Goal: Download file/media: Download file/media

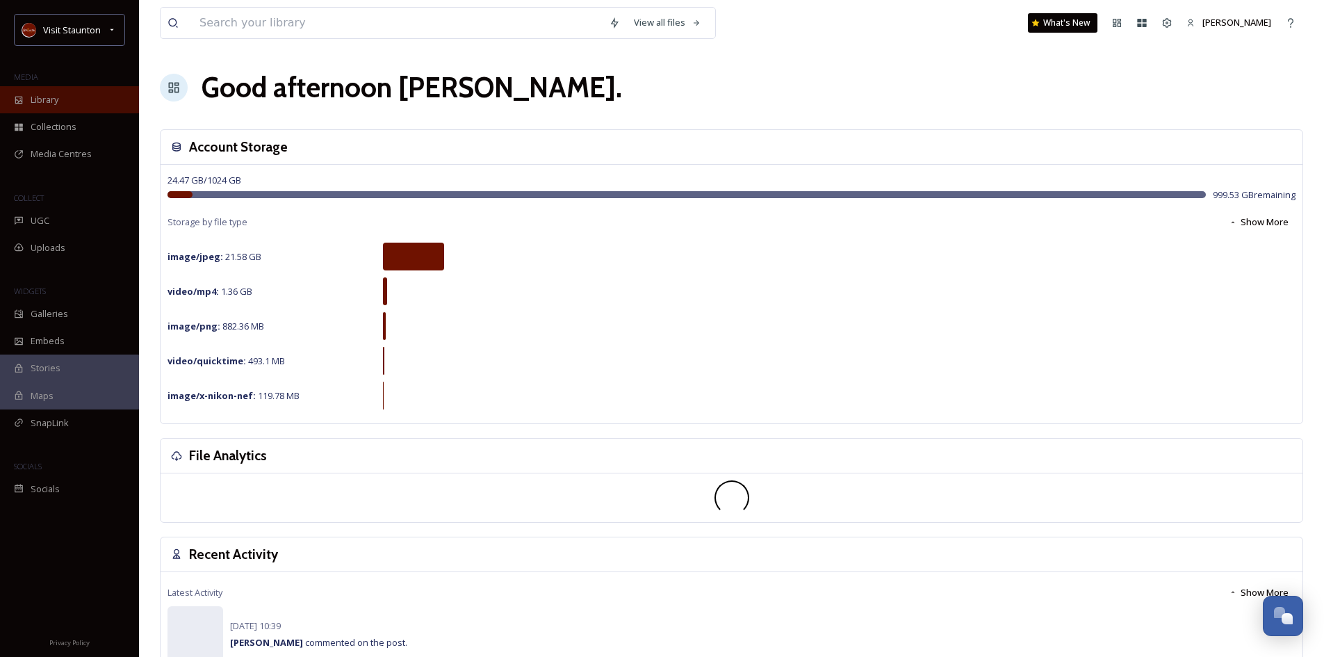
click at [49, 94] on span "Library" at bounding box center [45, 99] width 28 height 13
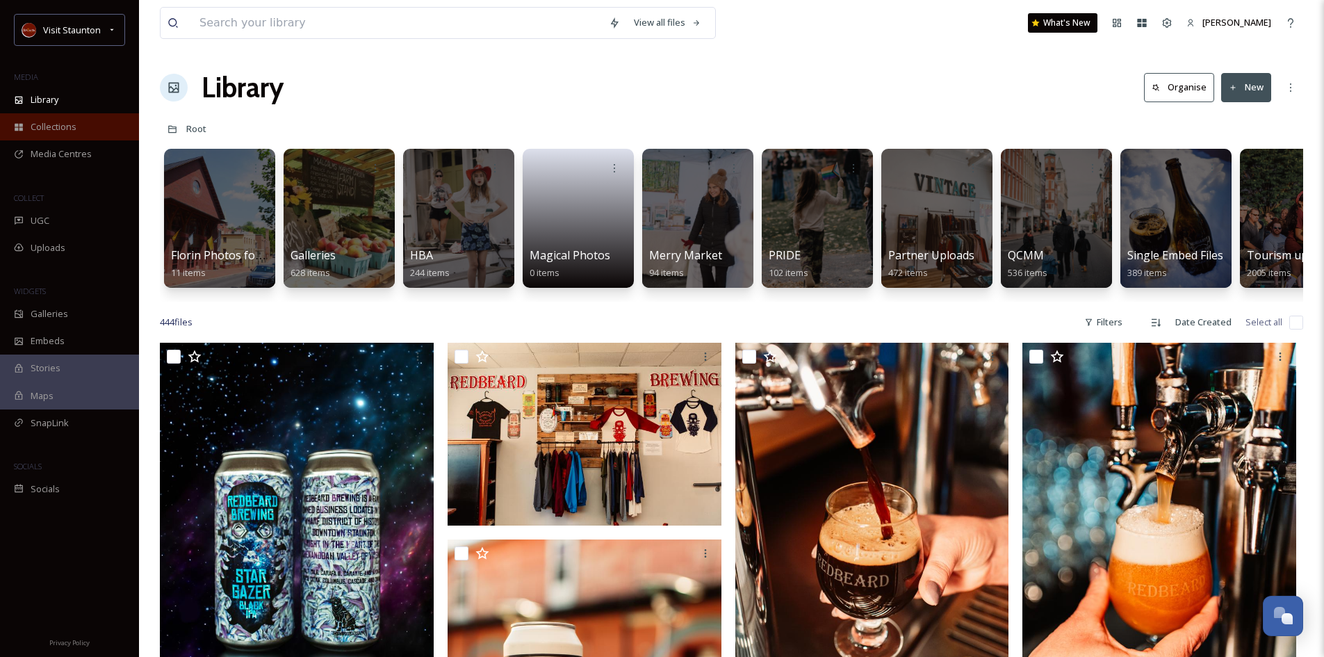
click at [49, 122] on span "Collections" at bounding box center [54, 126] width 46 height 13
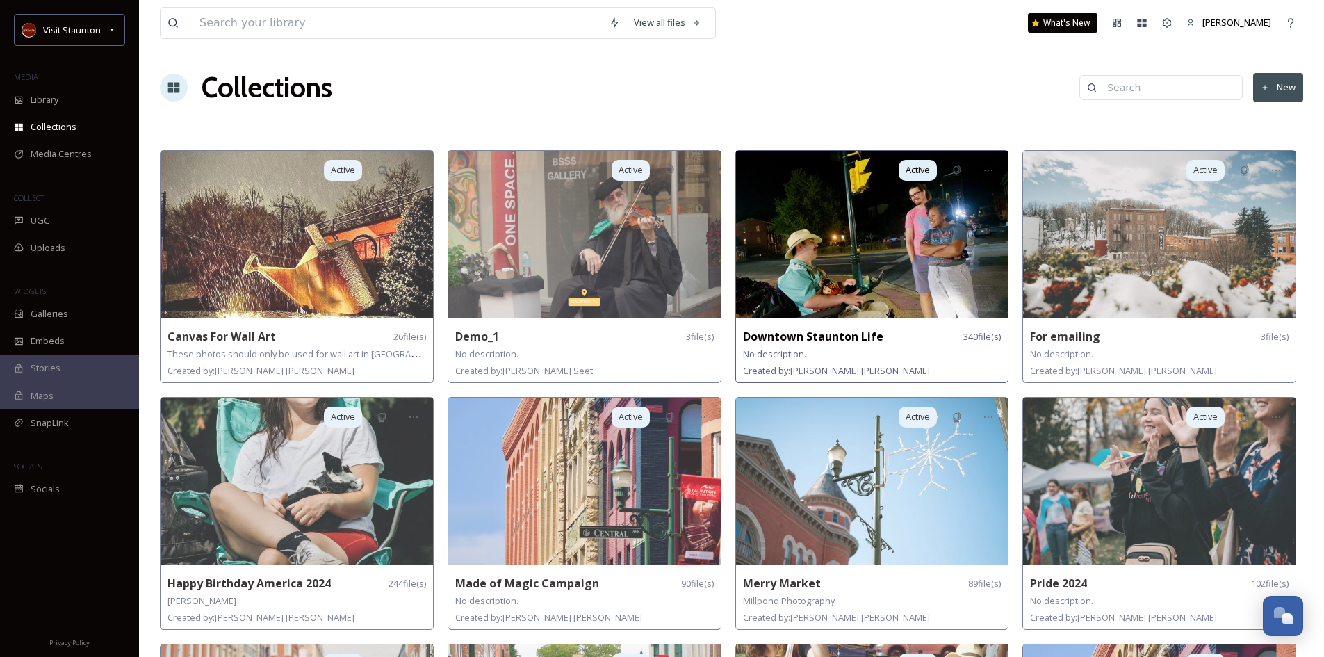
click at [816, 337] on strong "Downtown Staunton Life" at bounding box center [813, 336] width 140 height 15
click at [814, 289] on img at bounding box center [872, 234] width 272 height 167
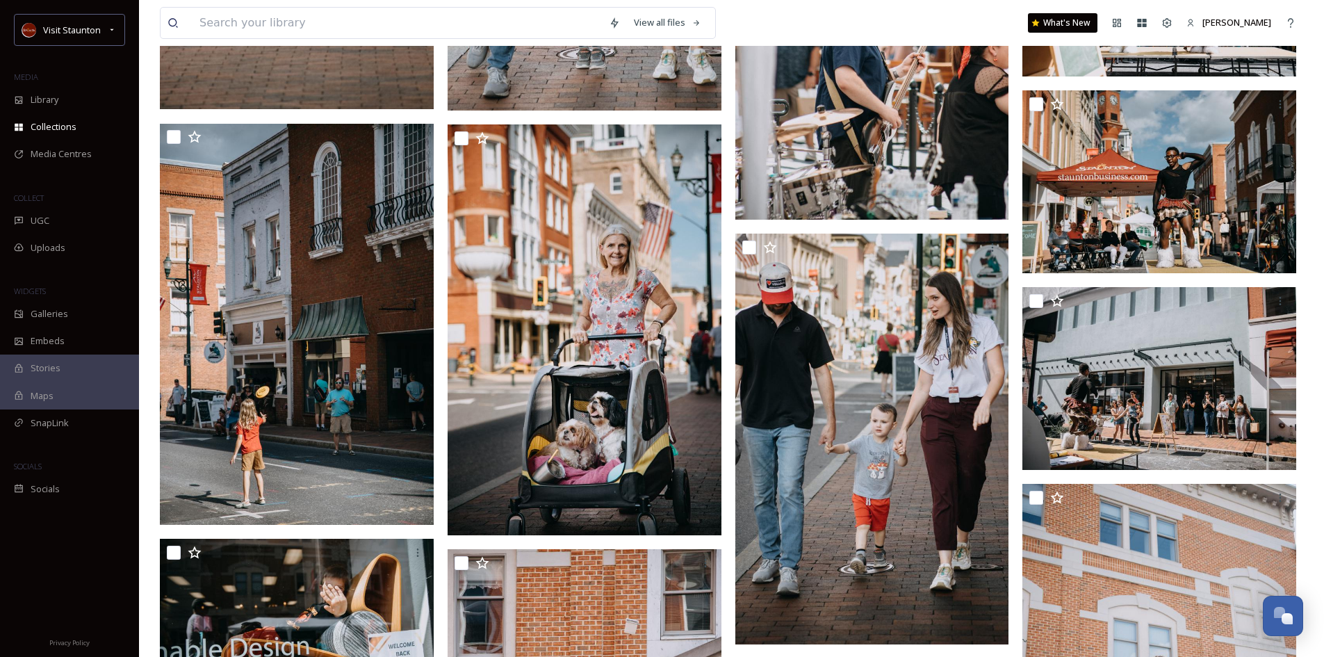
scroll to position [14108, 0]
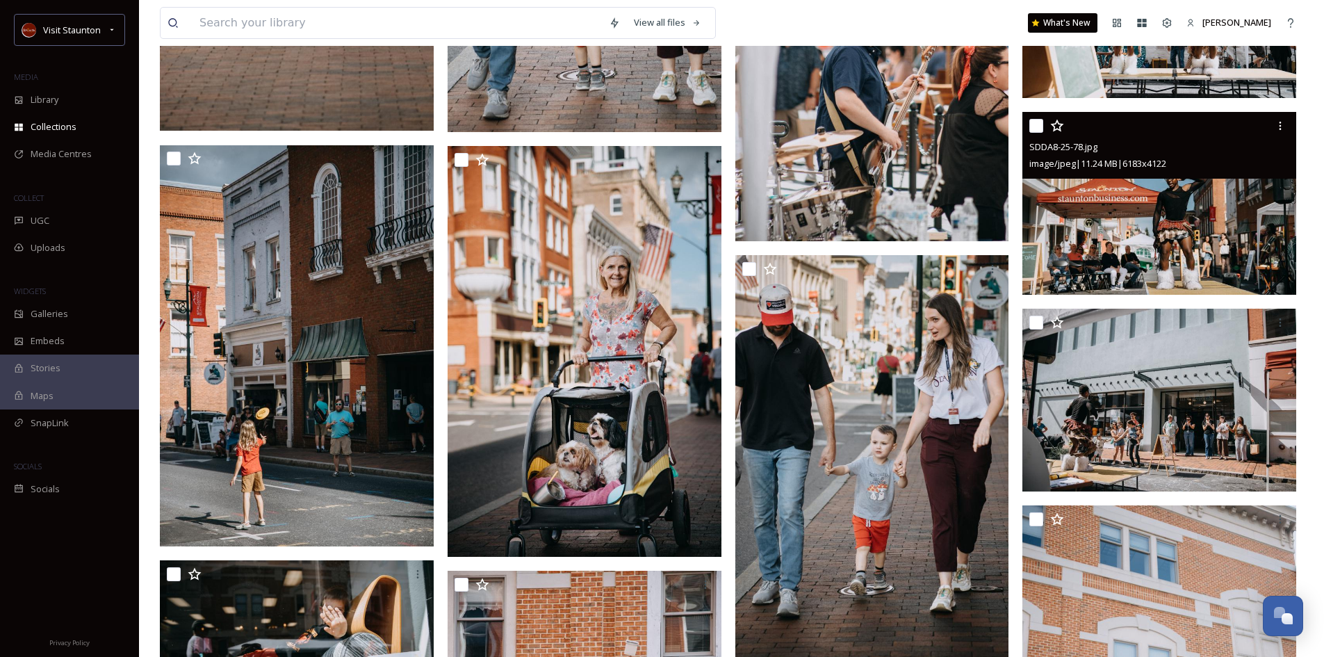
click at [1205, 243] on img at bounding box center [1159, 203] width 274 height 183
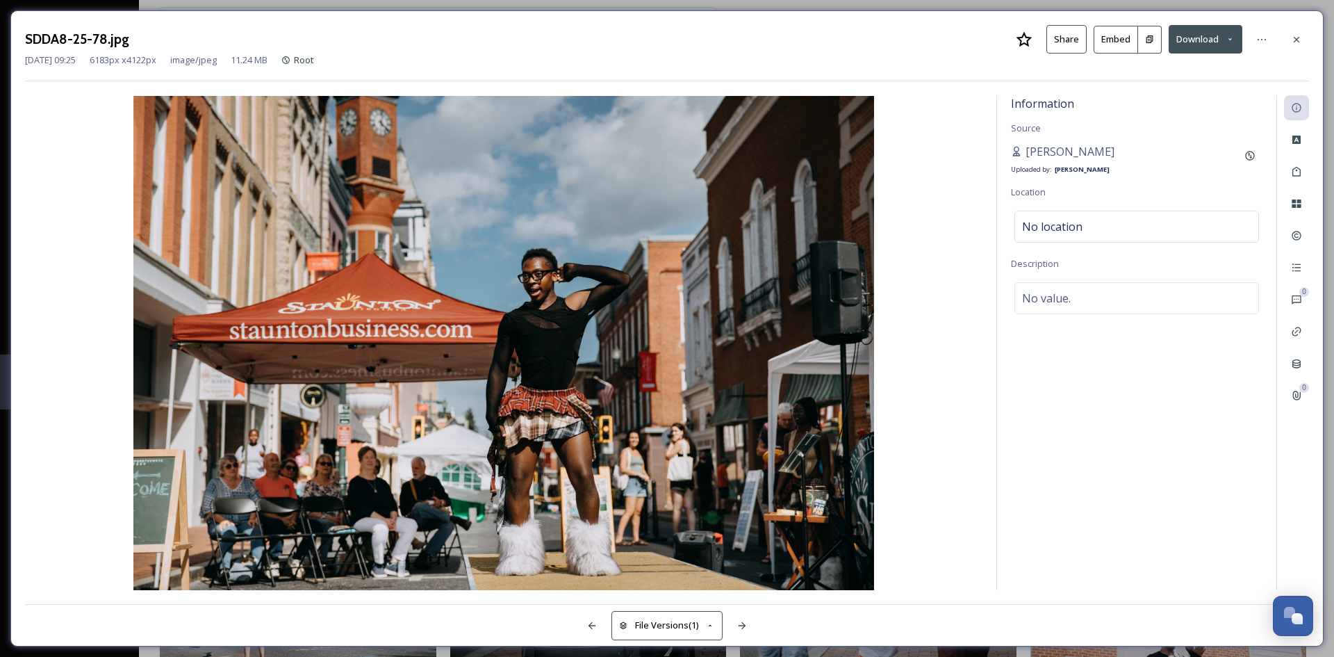
click at [1203, 39] on button "Download" at bounding box center [1206, 39] width 74 height 28
click at [1170, 69] on span "Download Original (6183 x 4122)" at bounding box center [1169, 71] width 131 height 13
click at [1211, 42] on button "Download" at bounding box center [1206, 39] width 74 height 28
click at [1145, 69] on span "Download Original (6183 x 4122)" at bounding box center [1169, 71] width 131 height 13
click at [1300, 41] on icon at bounding box center [1296, 39] width 11 height 11
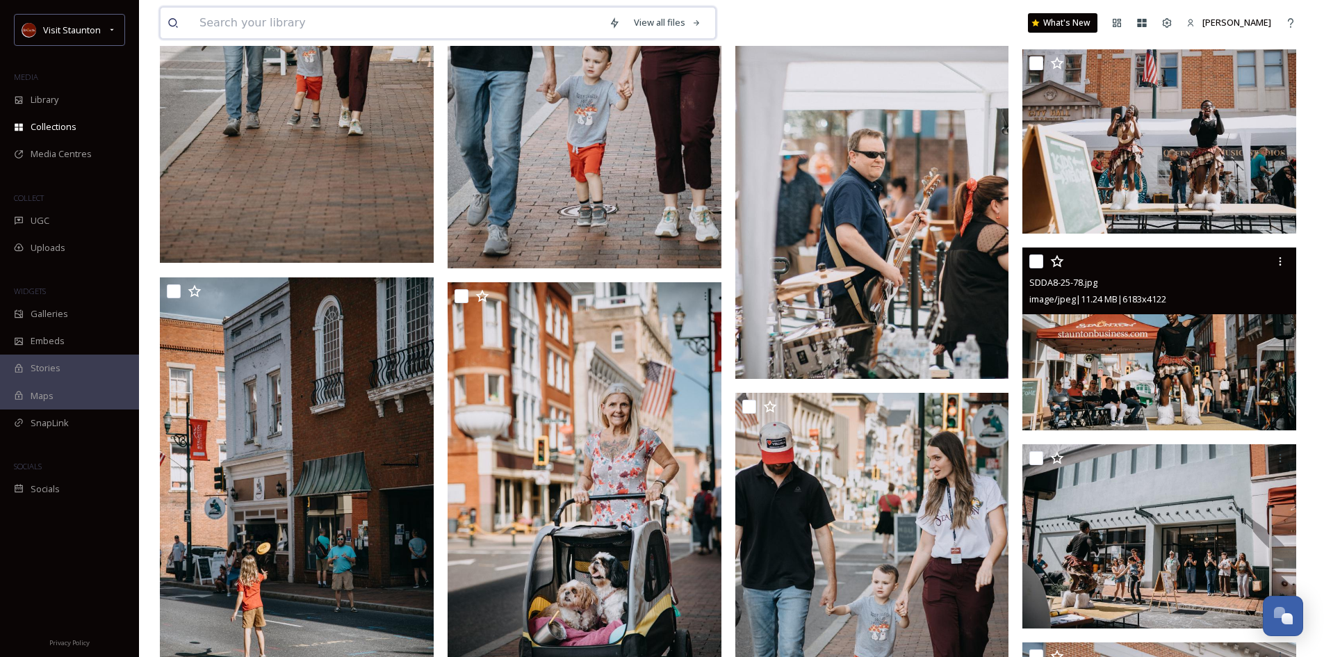
click at [222, 26] on input at bounding box center [397, 23] width 409 height 31
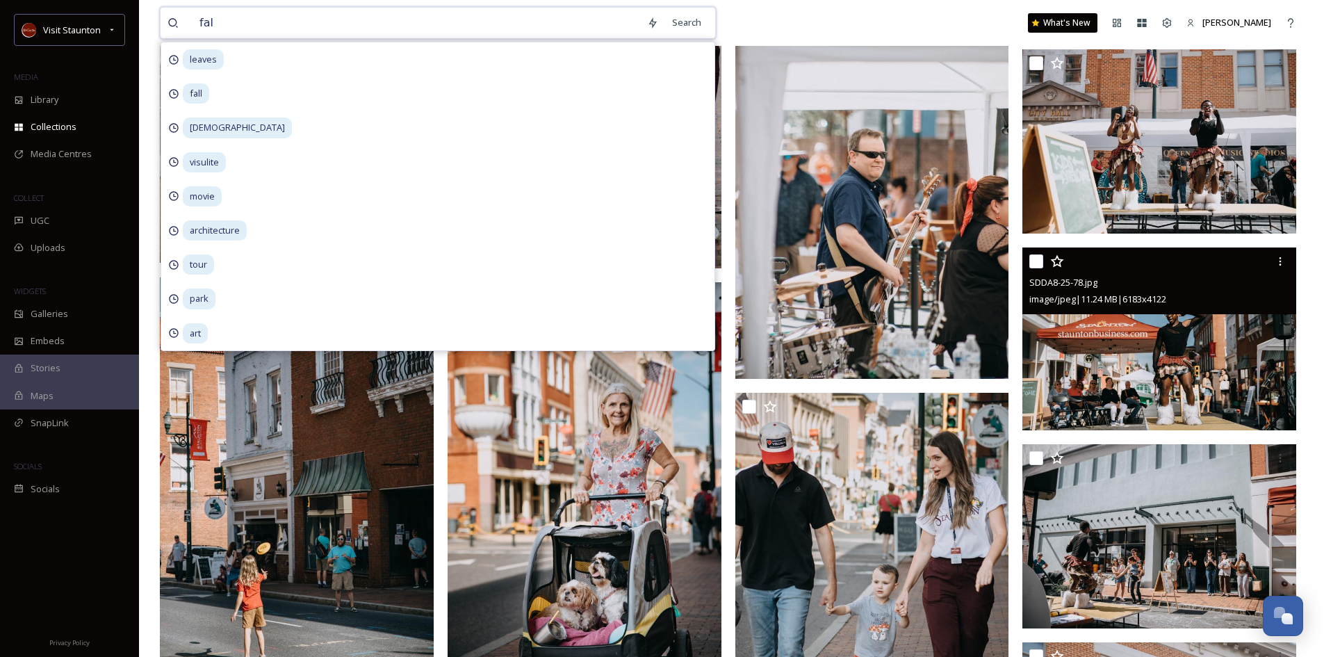
type input "fall"
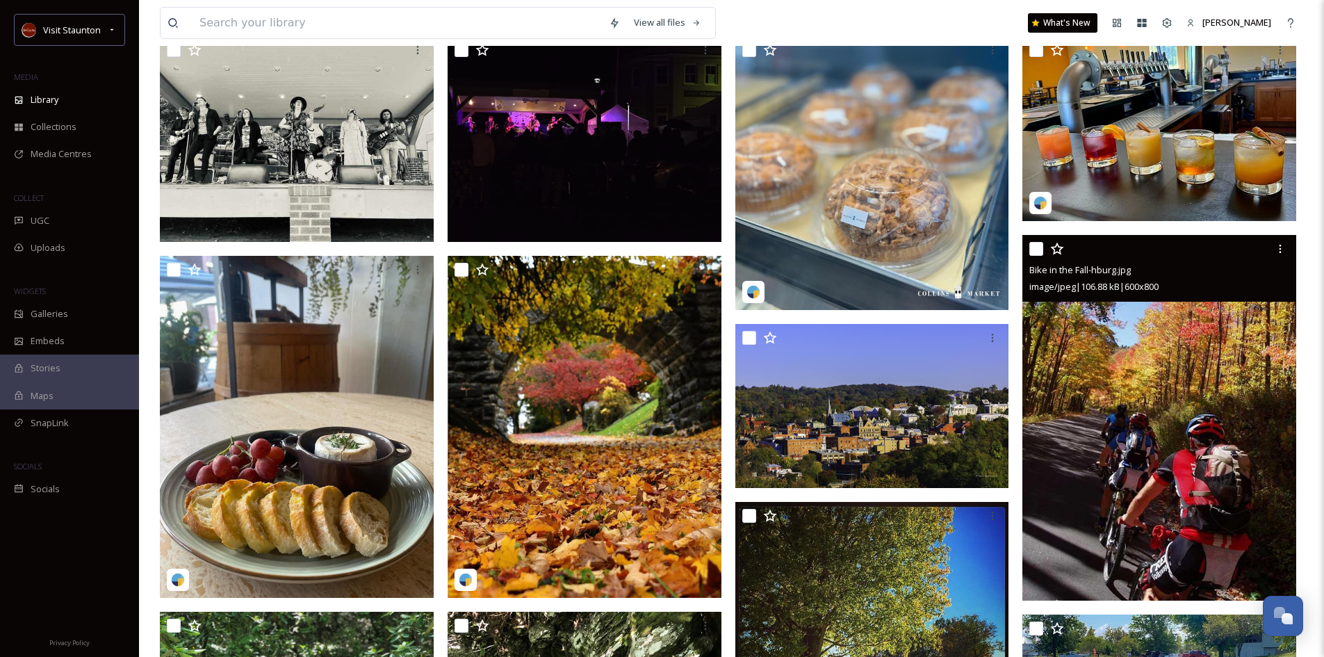
scroll to position [139, 0]
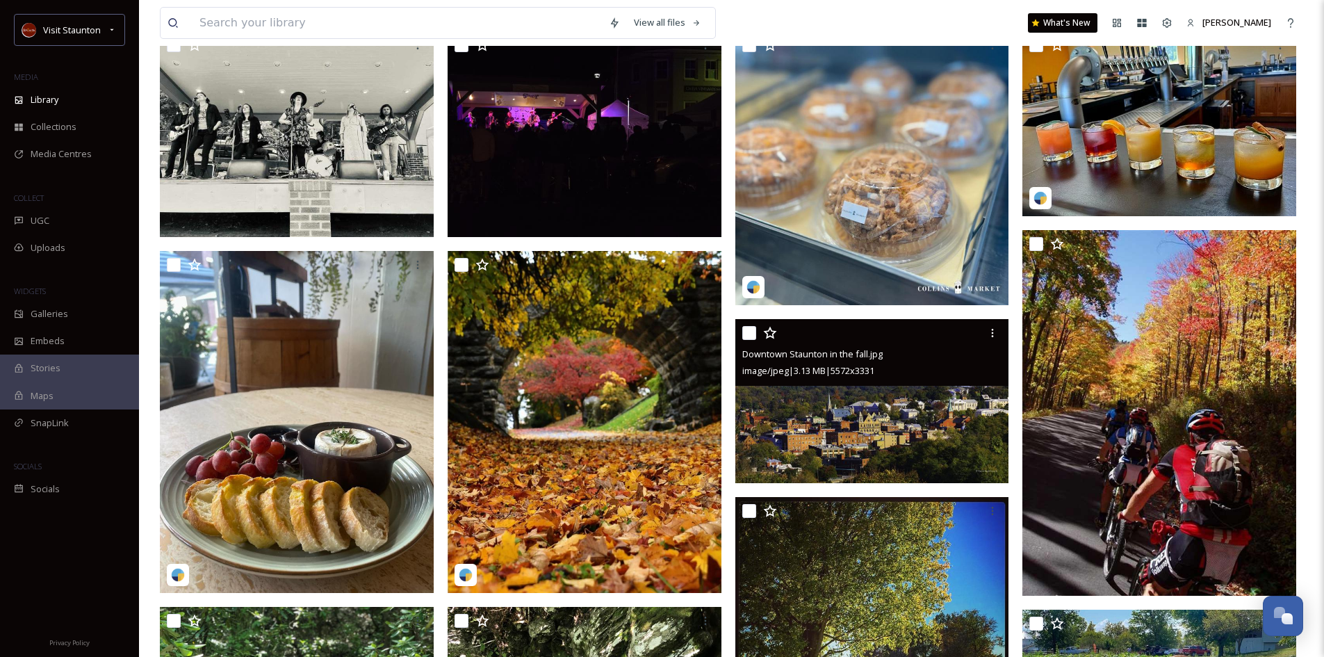
click at [908, 398] on img at bounding box center [872, 400] width 274 height 163
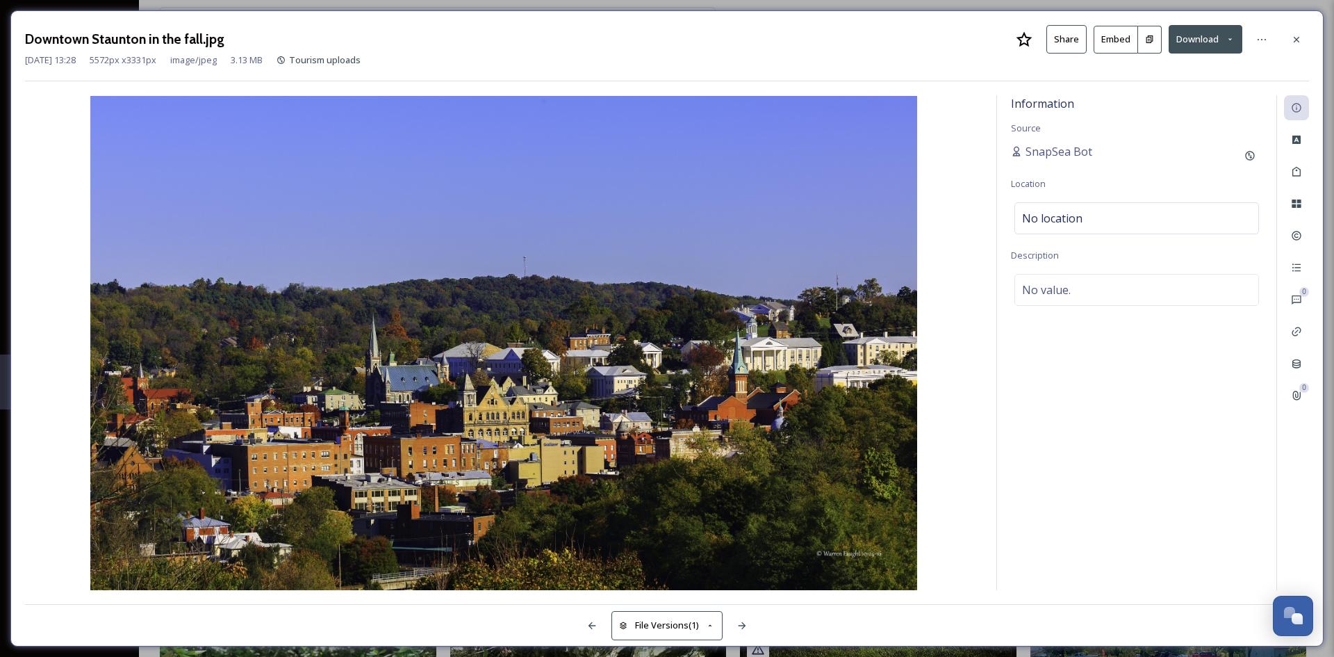
click at [1204, 28] on button "Download" at bounding box center [1206, 39] width 74 height 28
click at [1128, 69] on span "Download Original (5572 x 3331)" at bounding box center [1169, 71] width 131 height 13
click at [978, 314] on img at bounding box center [504, 343] width 958 height 494
click at [1205, 41] on button "Download" at bounding box center [1206, 39] width 74 height 28
click at [1160, 73] on span "Download Original (5572 x 3331)" at bounding box center [1169, 71] width 131 height 13
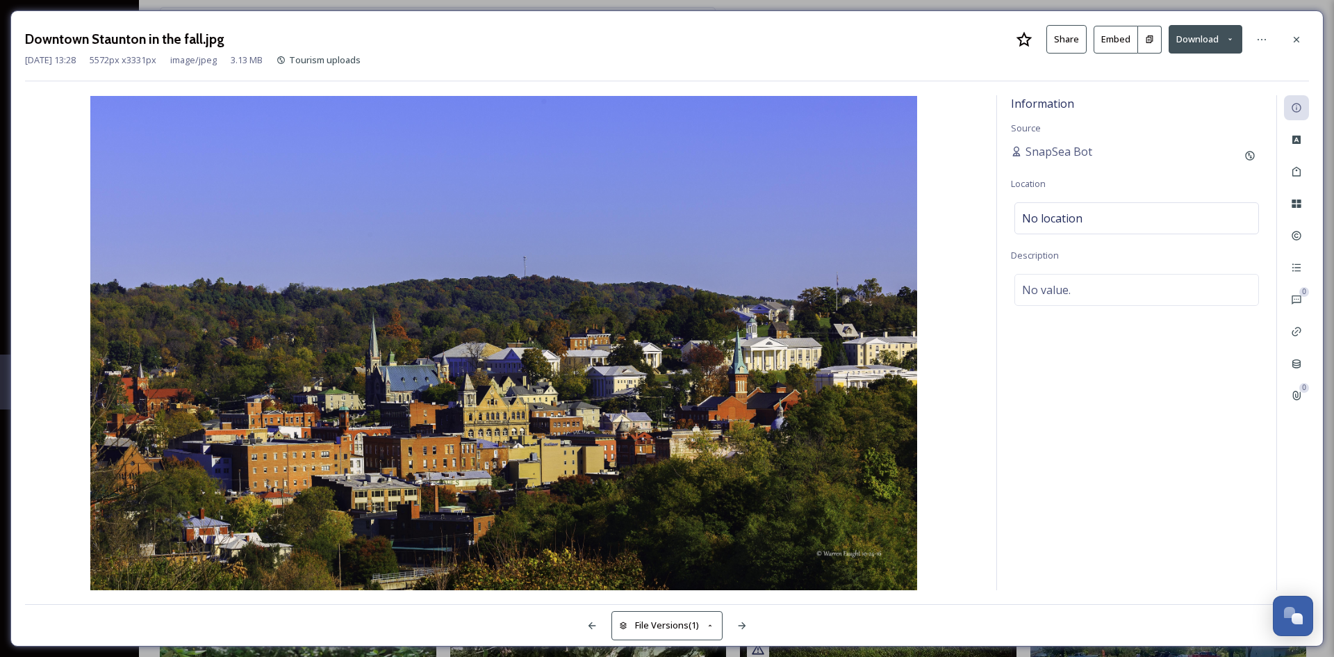
click at [1061, 402] on div "Information Source SnapSea Bot Location No location Description No value." at bounding box center [1136, 342] width 279 height 495
click at [1225, 35] on button "Download" at bounding box center [1206, 39] width 74 height 28
click at [1156, 69] on span "Download Original (5572 x 3331)" at bounding box center [1169, 71] width 131 height 13
click at [1232, 38] on icon at bounding box center [1230, 39] width 9 height 9
click at [1134, 67] on span "Download Original (5572 x 3331)" at bounding box center [1169, 71] width 131 height 13
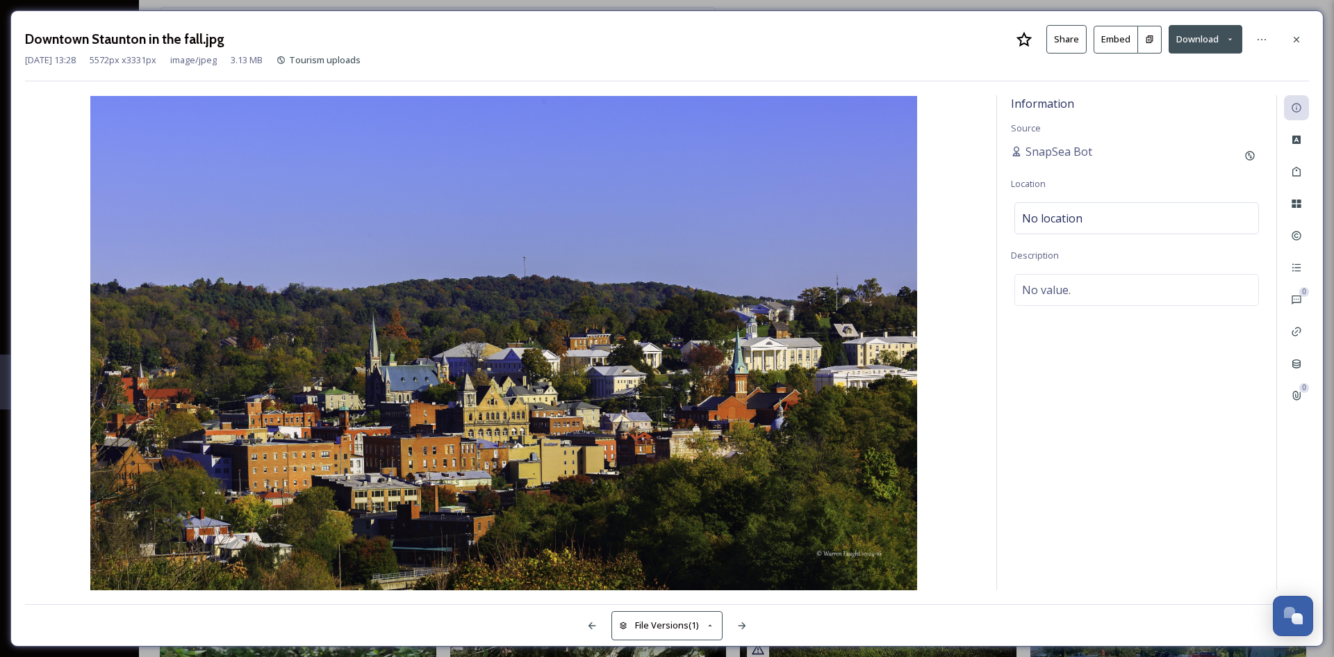
click at [1188, 40] on button "Download" at bounding box center [1206, 39] width 74 height 28
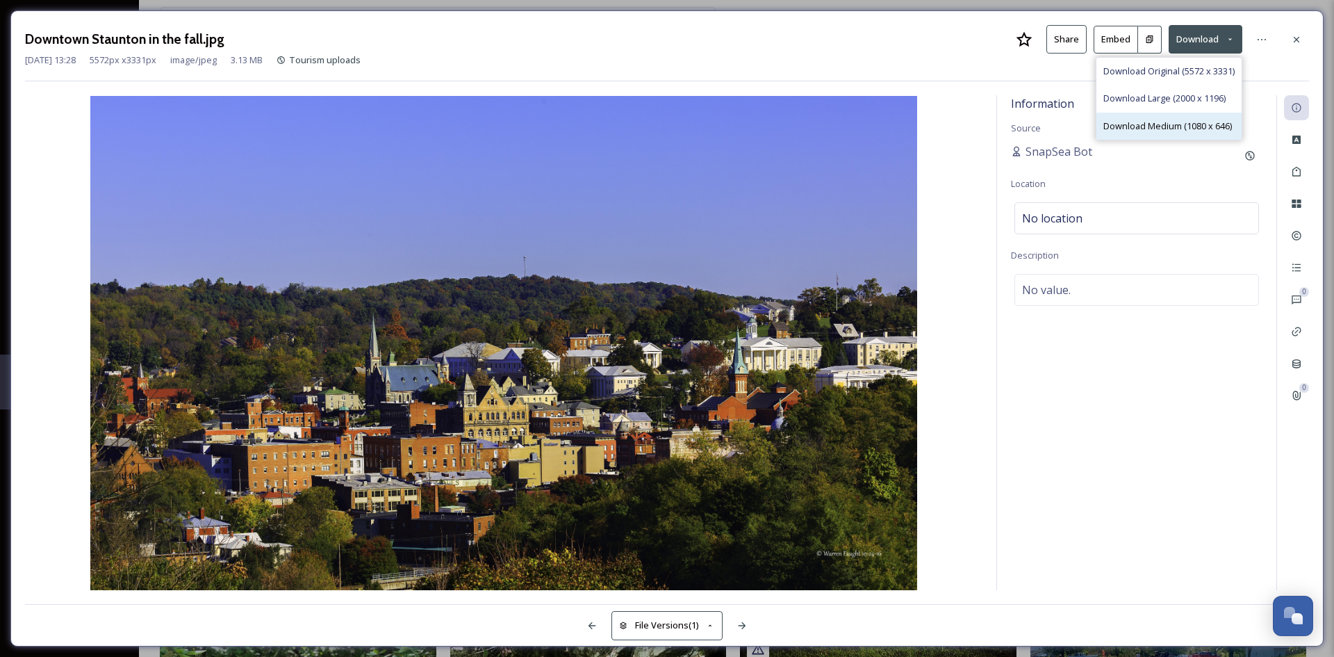
click at [1118, 129] on span "Download Medium (1080 x 646)" at bounding box center [1168, 126] width 129 height 13
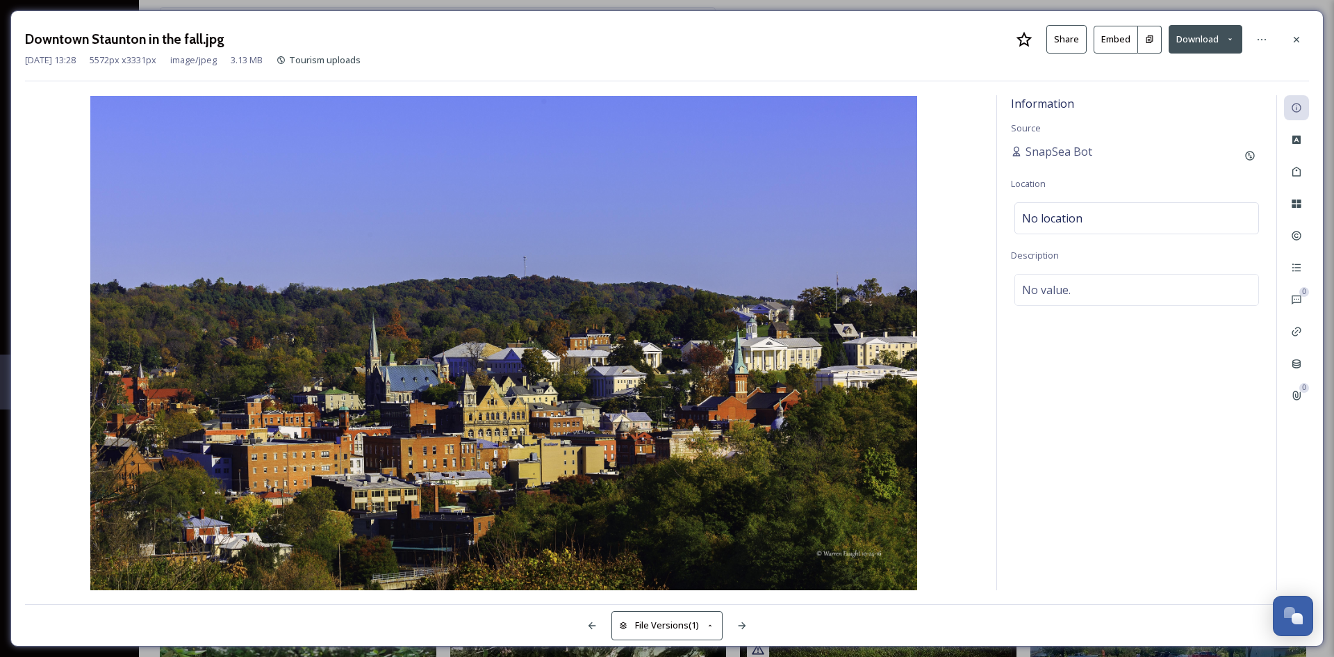
click at [1076, 482] on div "Information Source SnapSea Bot Location No location Description No value." at bounding box center [1136, 342] width 279 height 495
click at [1189, 33] on button "Download" at bounding box center [1206, 39] width 74 height 28
click at [1154, 69] on span "Download Original (5572 x 3331)" at bounding box center [1169, 71] width 131 height 13
click at [1229, 37] on icon at bounding box center [1230, 39] width 9 height 9
click at [1134, 67] on span "Download Original (5572 x 3331)" at bounding box center [1169, 71] width 131 height 13
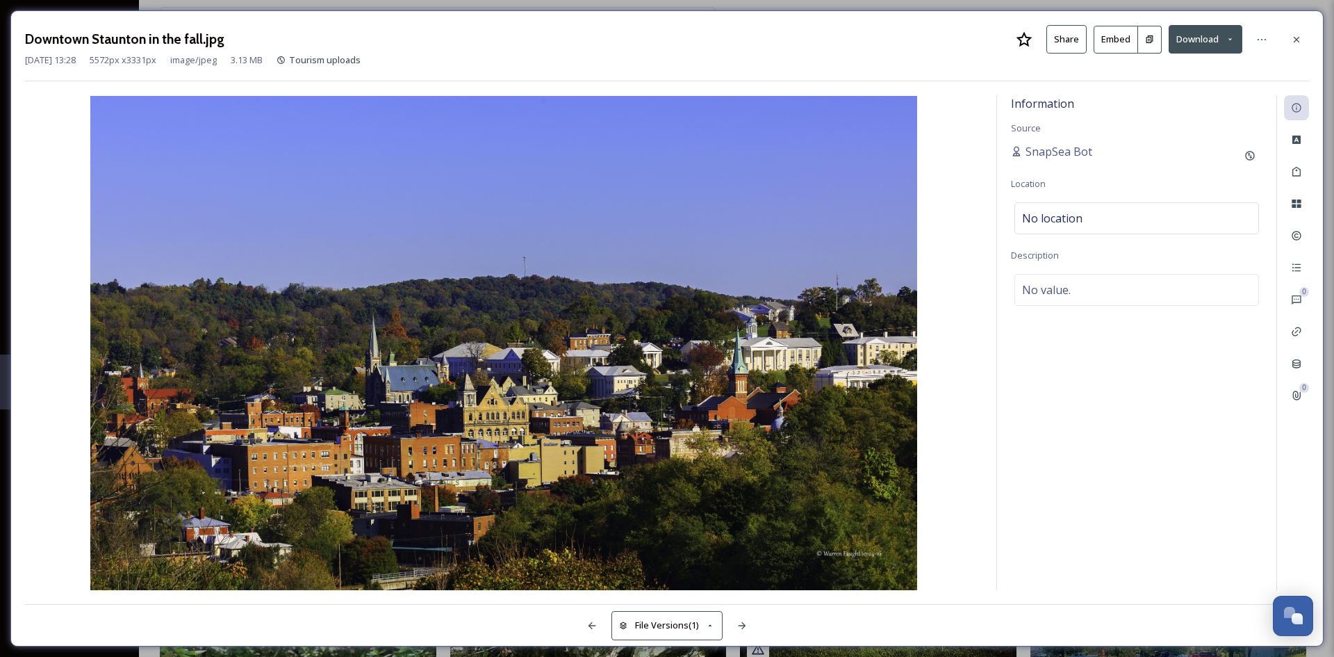
click at [95, 628] on div at bounding box center [318, 625] width 587 height 25
click at [1200, 33] on button "Download" at bounding box center [1206, 39] width 74 height 28
click at [1302, 36] on icon at bounding box center [1296, 39] width 11 height 11
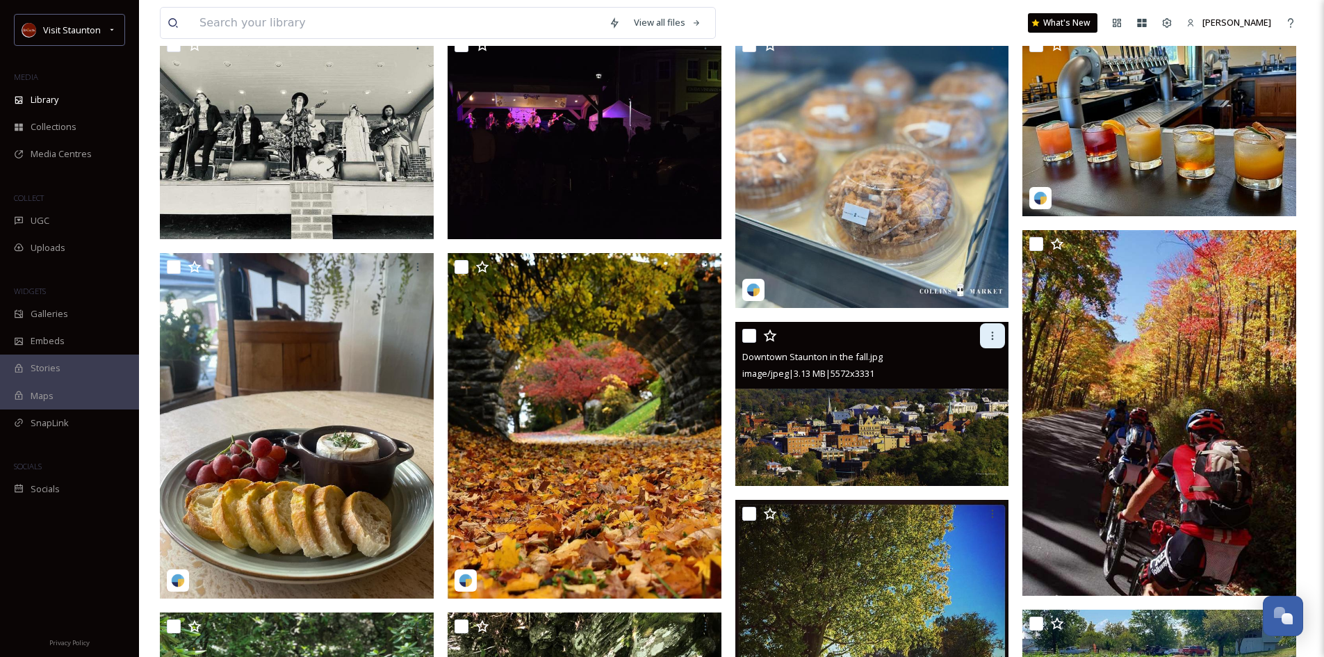
click at [995, 339] on icon at bounding box center [992, 335] width 11 height 11
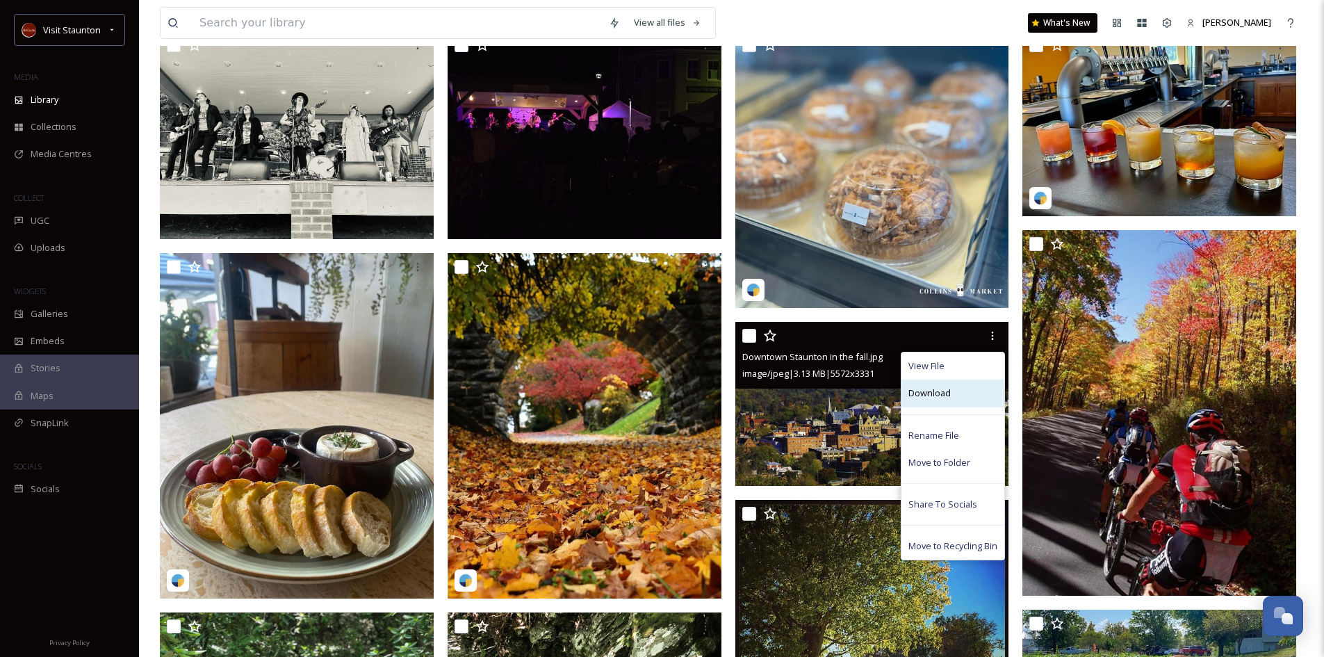
click at [972, 395] on div "Download" at bounding box center [952, 392] width 103 height 27
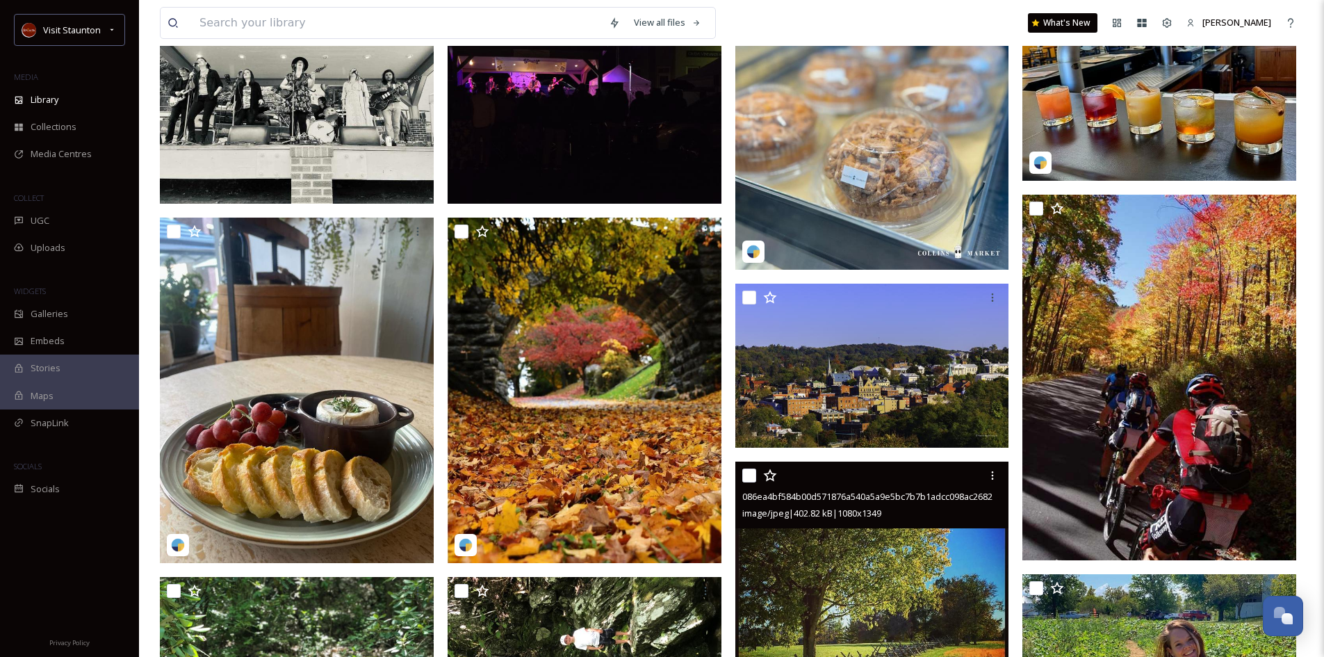
scroll to position [69, 0]
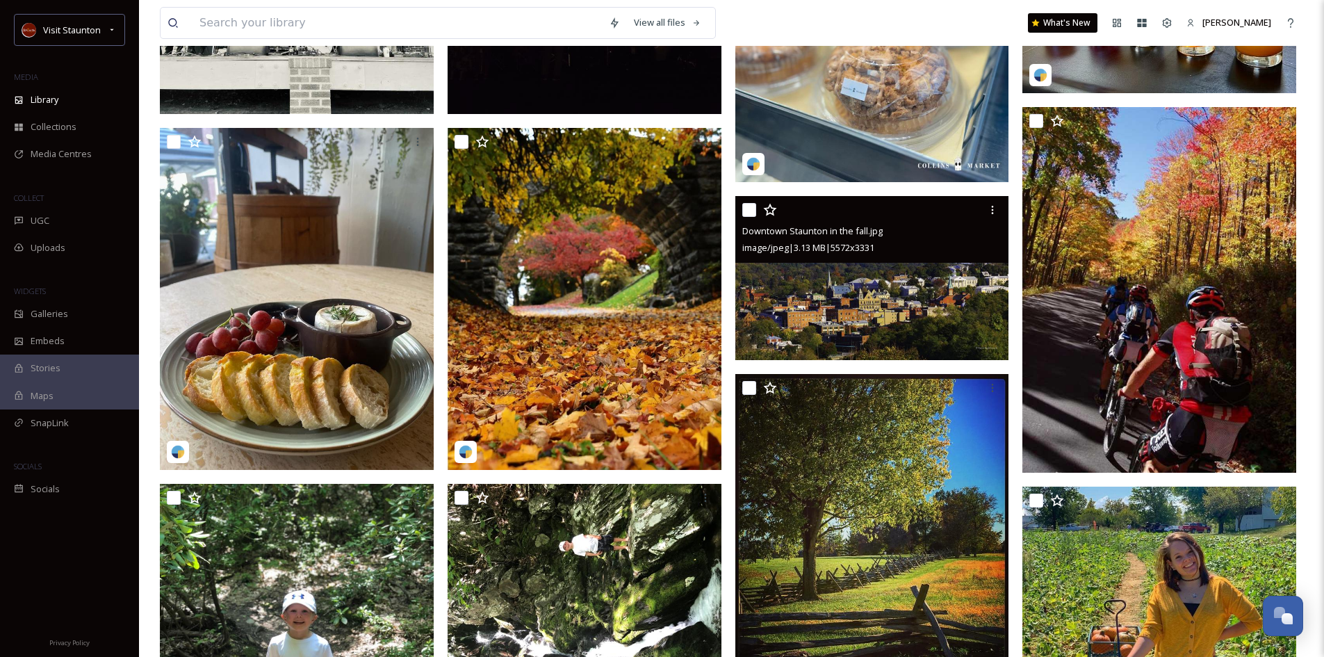
scroll to position [278, 0]
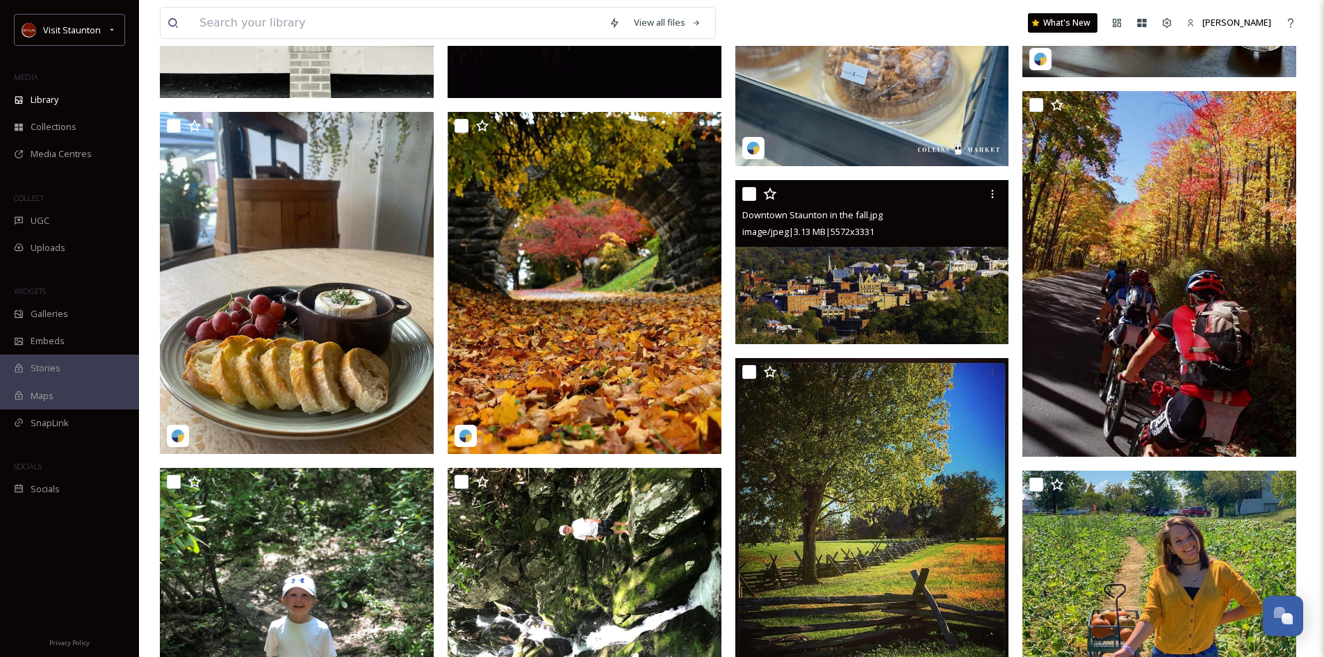
click at [913, 280] on img at bounding box center [872, 261] width 274 height 163
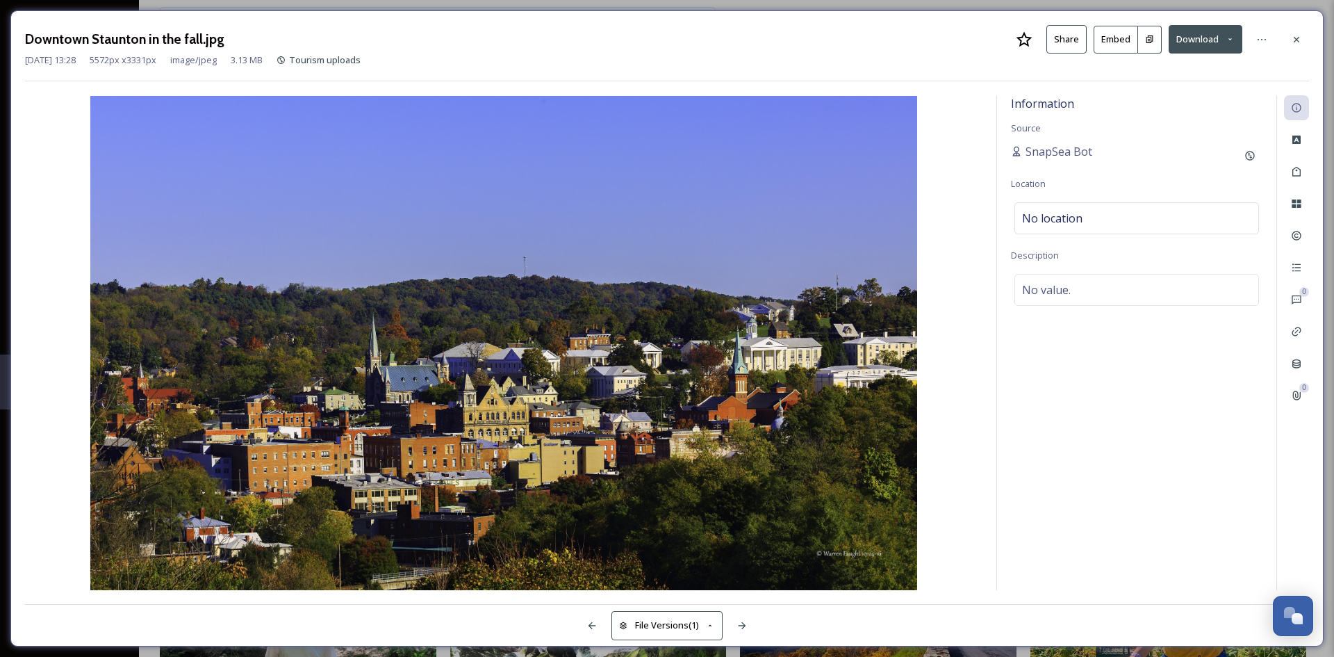
click at [1233, 42] on icon at bounding box center [1230, 39] width 9 height 9
click at [1214, 43] on button "Download" at bounding box center [1206, 39] width 74 height 28
click at [1302, 40] on div at bounding box center [1296, 39] width 25 height 25
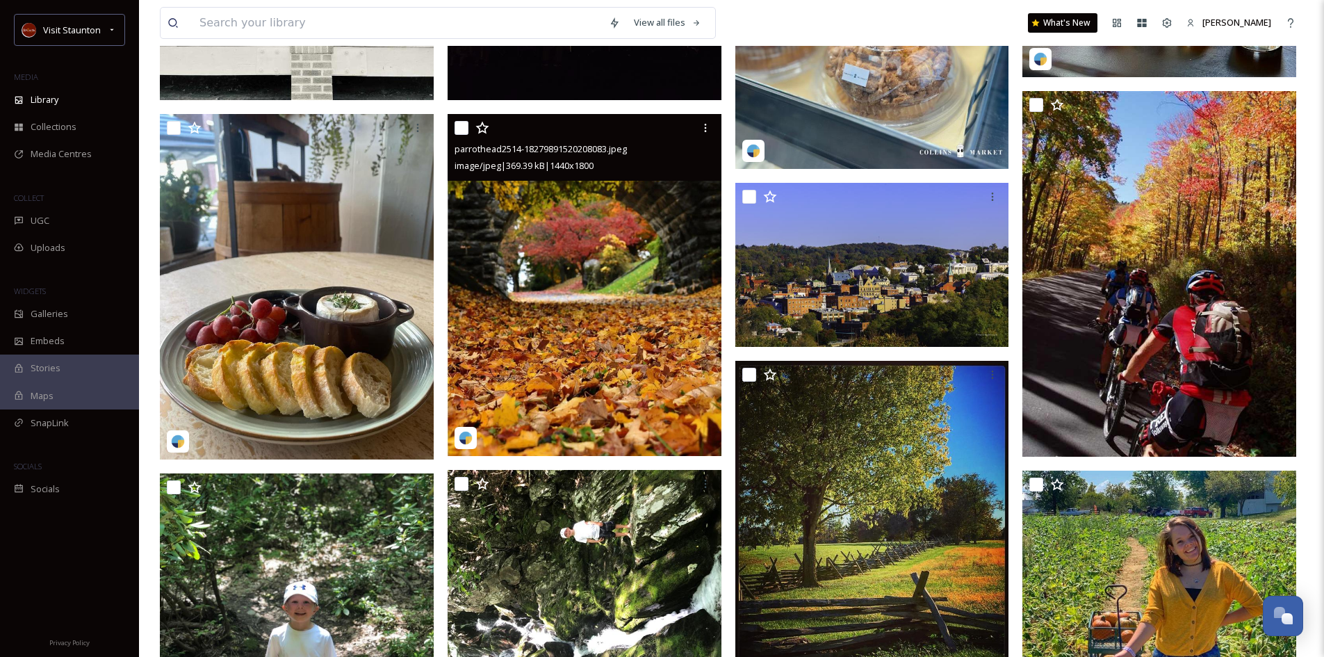
click at [643, 352] on img at bounding box center [585, 285] width 274 height 343
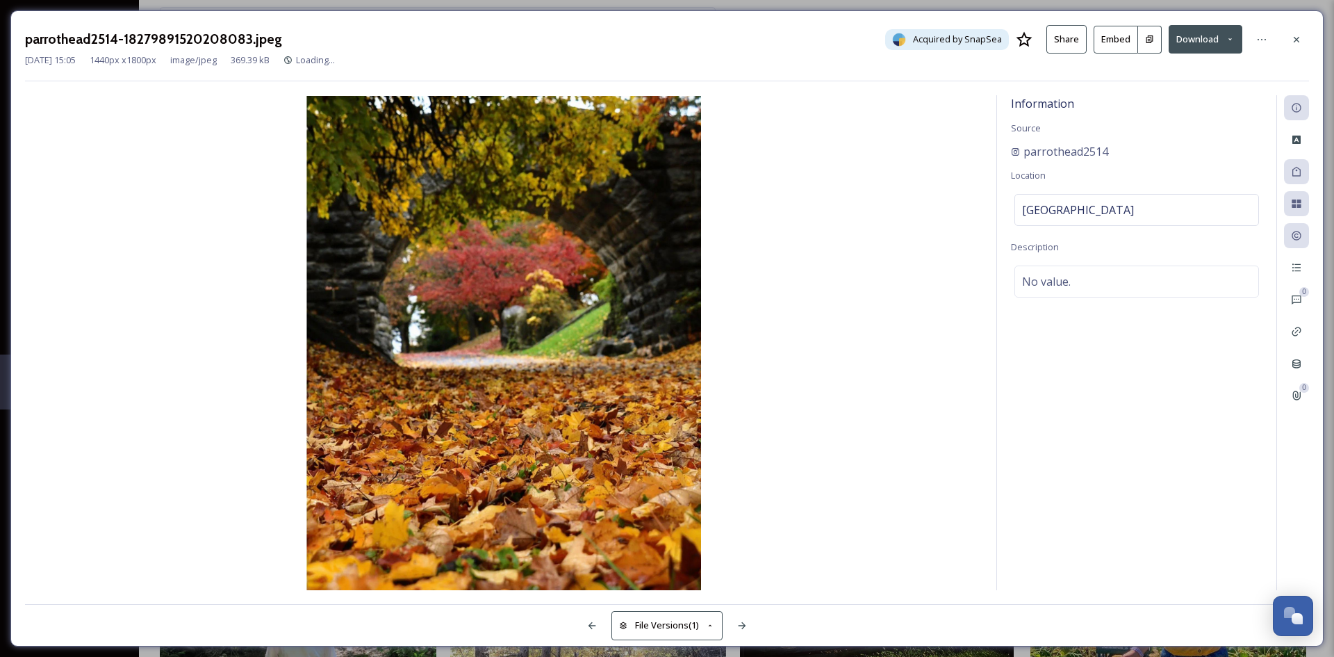
click at [1236, 42] on button "Download" at bounding box center [1206, 39] width 74 height 28
click at [1206, 72] on span "Download Original (1440 x 1800)" at bounding box center [1169, 71] width 131 height 13
click at [1202, 34] on button "Download" at bounding box center [1206, 39] width 74 height 28
click at [1170, 68] on span "Download Original (1440 x 1800)" at bounding box center [1169, 71] width 131 height 13
click at [1300, 40] on icon at bounding box center [1296, 39] width 11 height 11
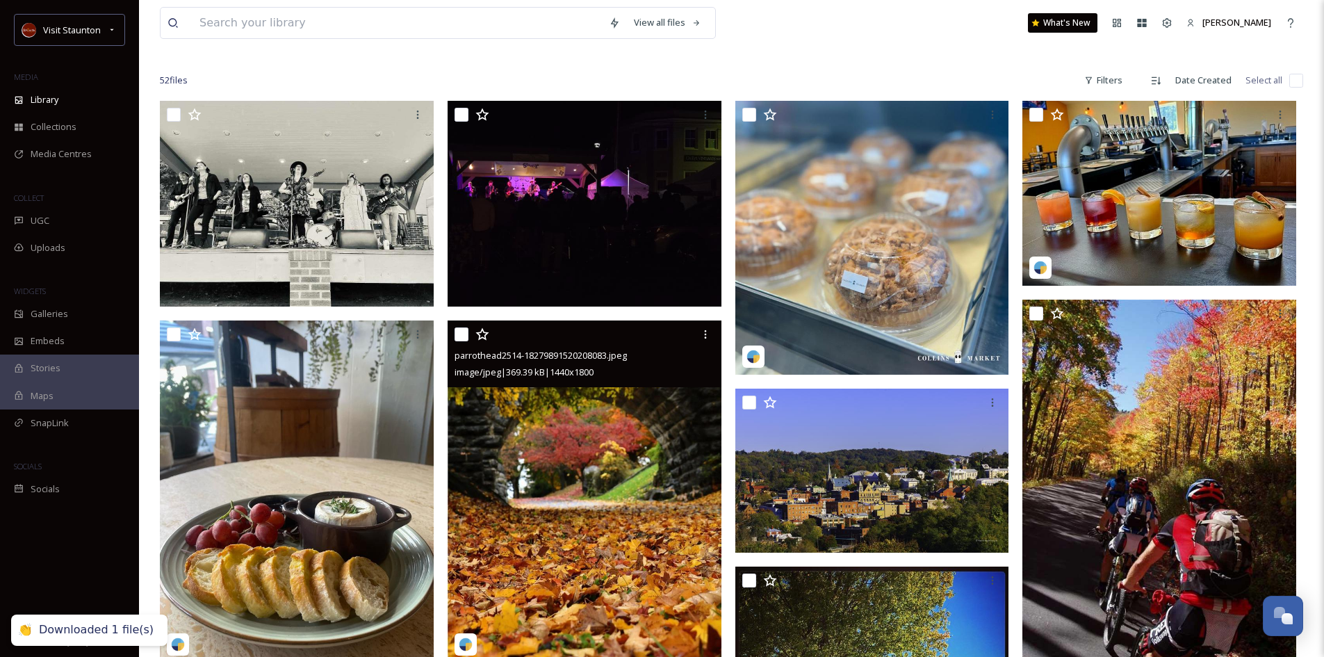
scroll to position [347, 0]
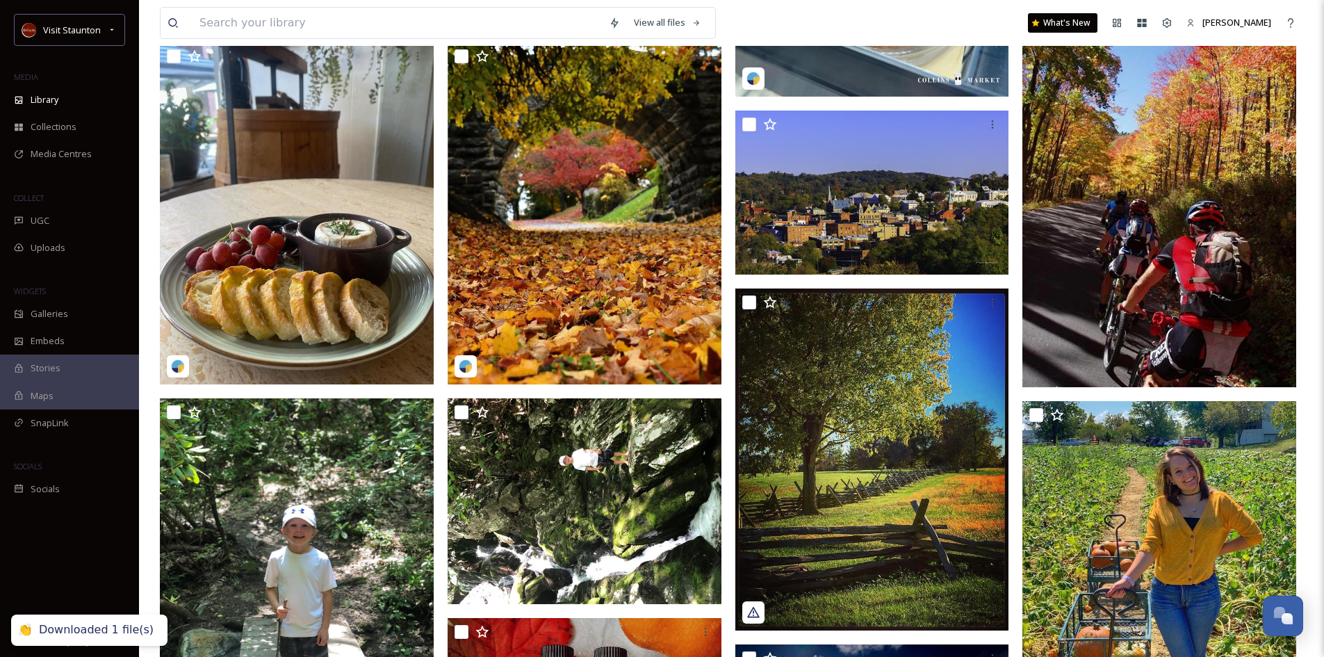
click at [69, 628] on div "Downloaded 1 file(s)" at bounding box center [96, 630] width 115 height 15
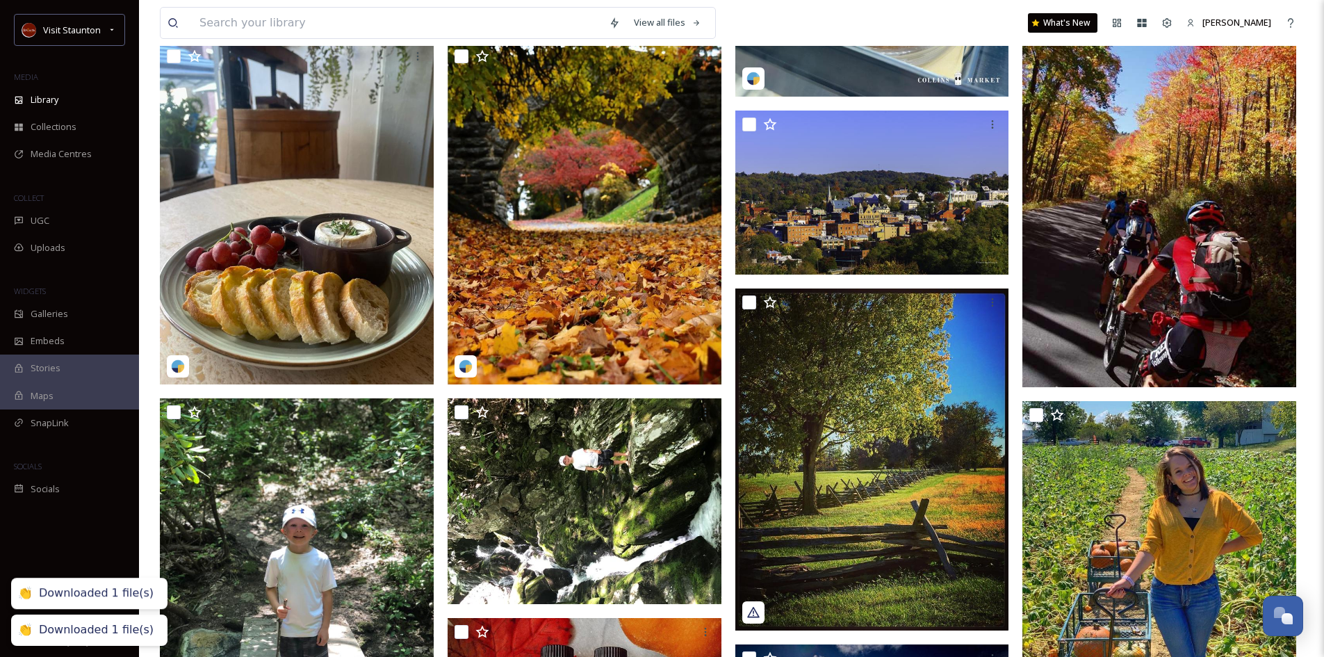
click at [72, 624] on div "Downloaded 1 file(s)" at bounding box center [96, 630] width 115 height 15
click at [72, 623] on div "Downloaded 1 file(s)" at bounding box center [96, 630] width 115 height 15
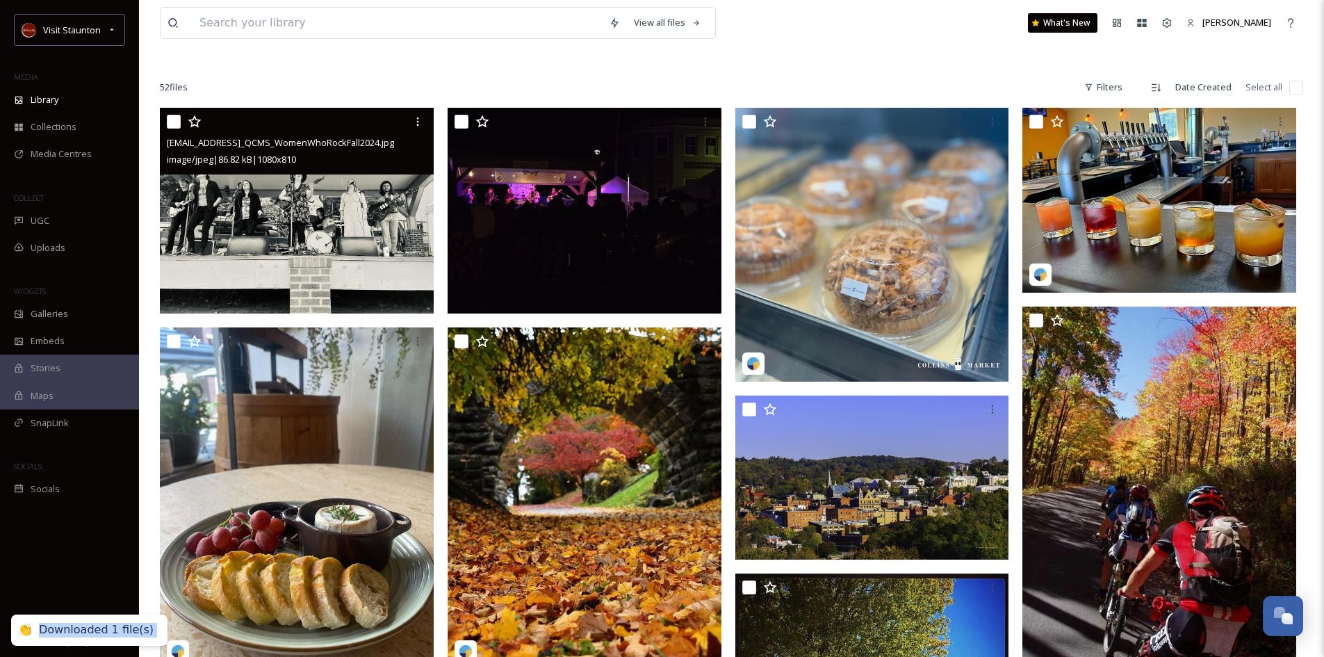
scroll to position [0, 0]
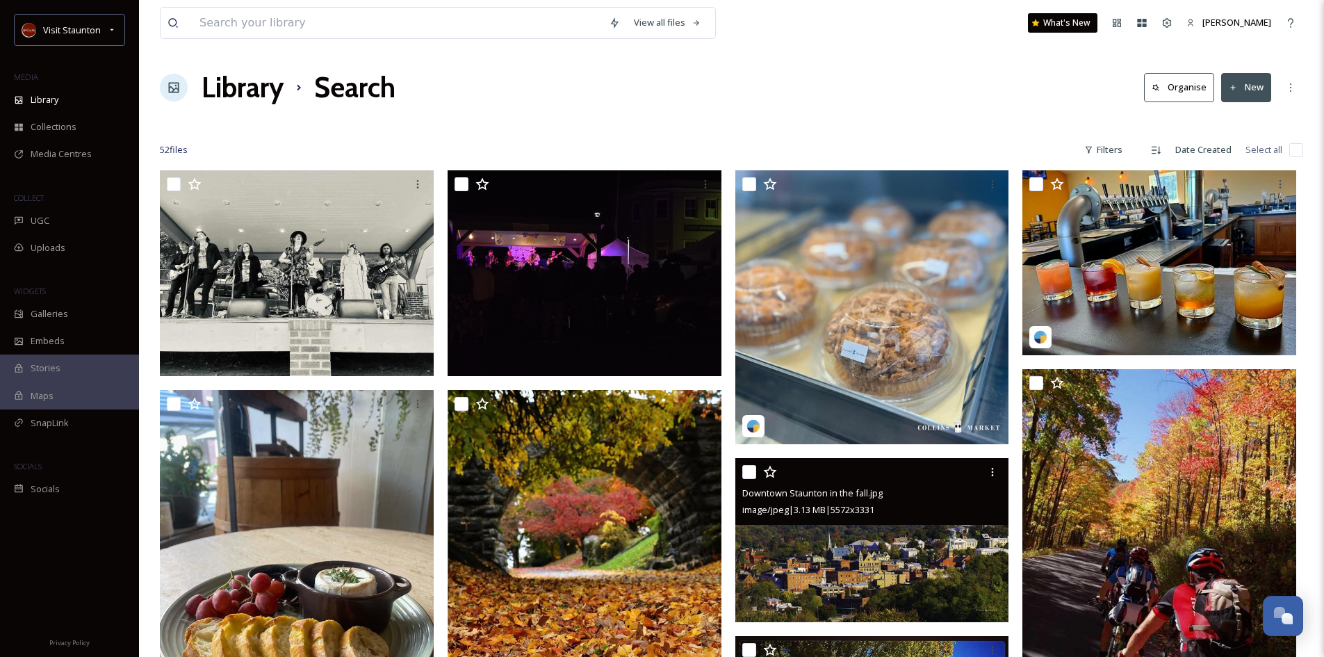
click at [885, 537] on img at bounding box center [872, 539] width 274 height 163
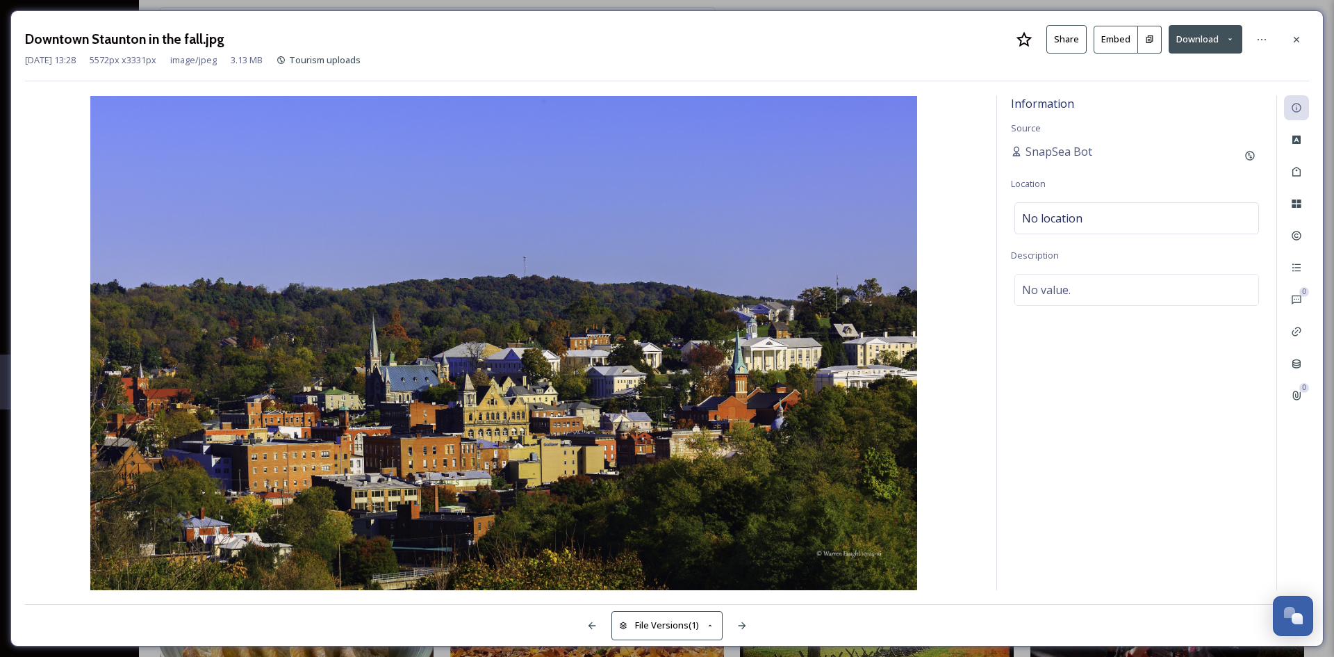
click at [1207, 40] on button "Download" at bounding box center [1206, 39] width 74 height 28
click at [1188, 71] on span "Download Original (5572 x 3331)" at bounding box center [1169, 71] width 131 height 13
click at [1201, 39] on button "Download" at bounding box center [1206, 39] width 74 height 28
drag, startPoint x: 1136, startPoint y: 69, endPoint x: 1145, endPoint y: 65, distance: 10.3
click at [1136, 68] on span "Download Original (5572 x 3331)" at bounding box center [1169, 71] width 131 height 13
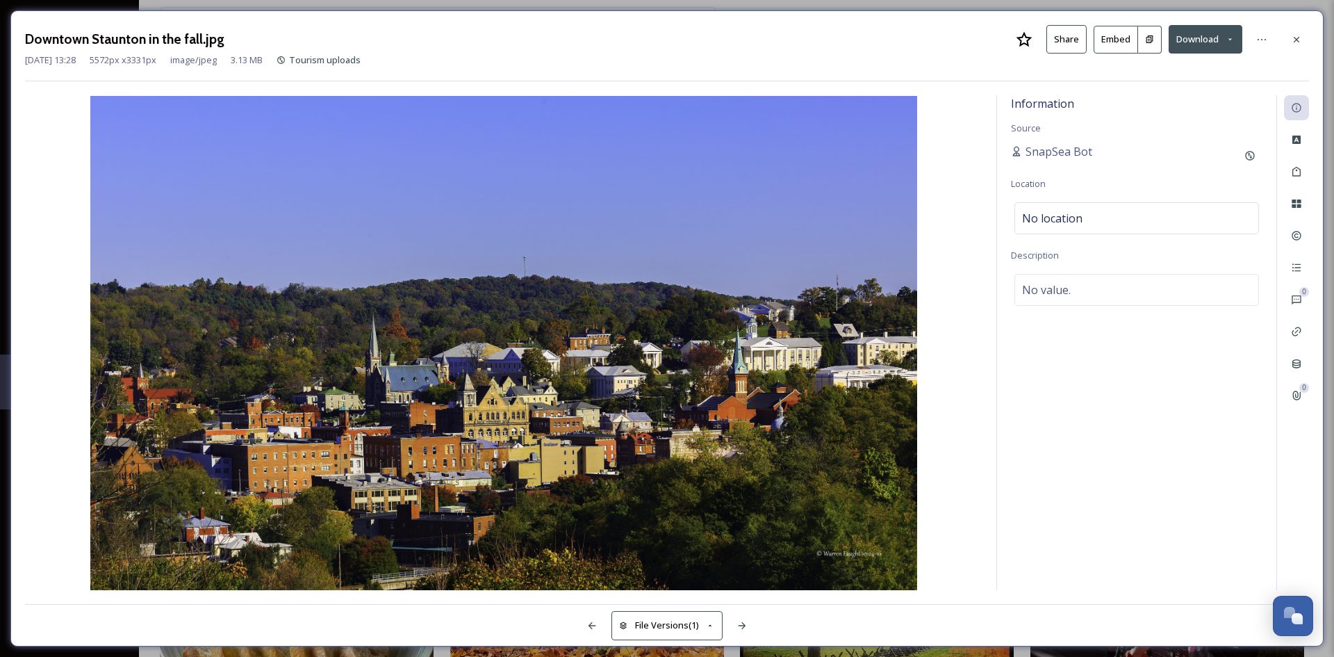
click at [1224, 35] on button "Download" at bounding box center [1206, 39] width 74 height 28
click at [1226, 79] on div "Download Original (5572 x 3331)" at bounding box center [1169, 71] width 145 height 27
click at [1293, 38] on icon at bounding box center [1296, 39] width 11 height 11
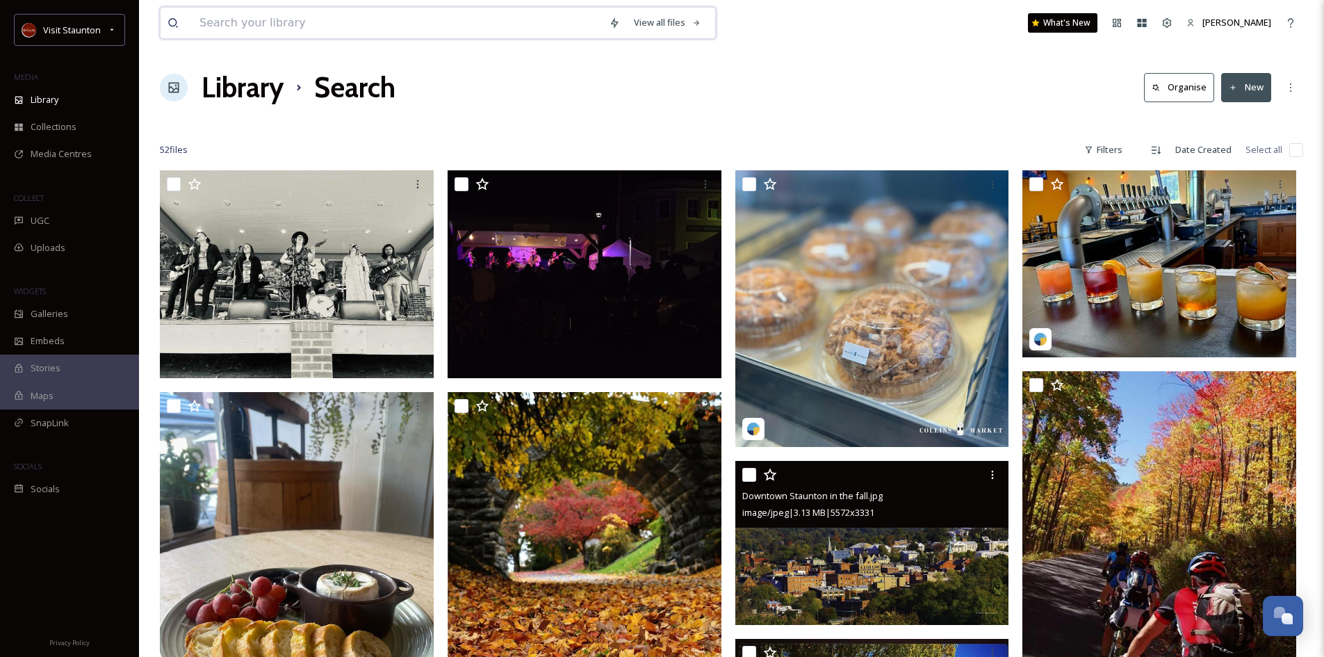
click at [247, 19] on input at bounding box center [397, 23] width 409 height 31
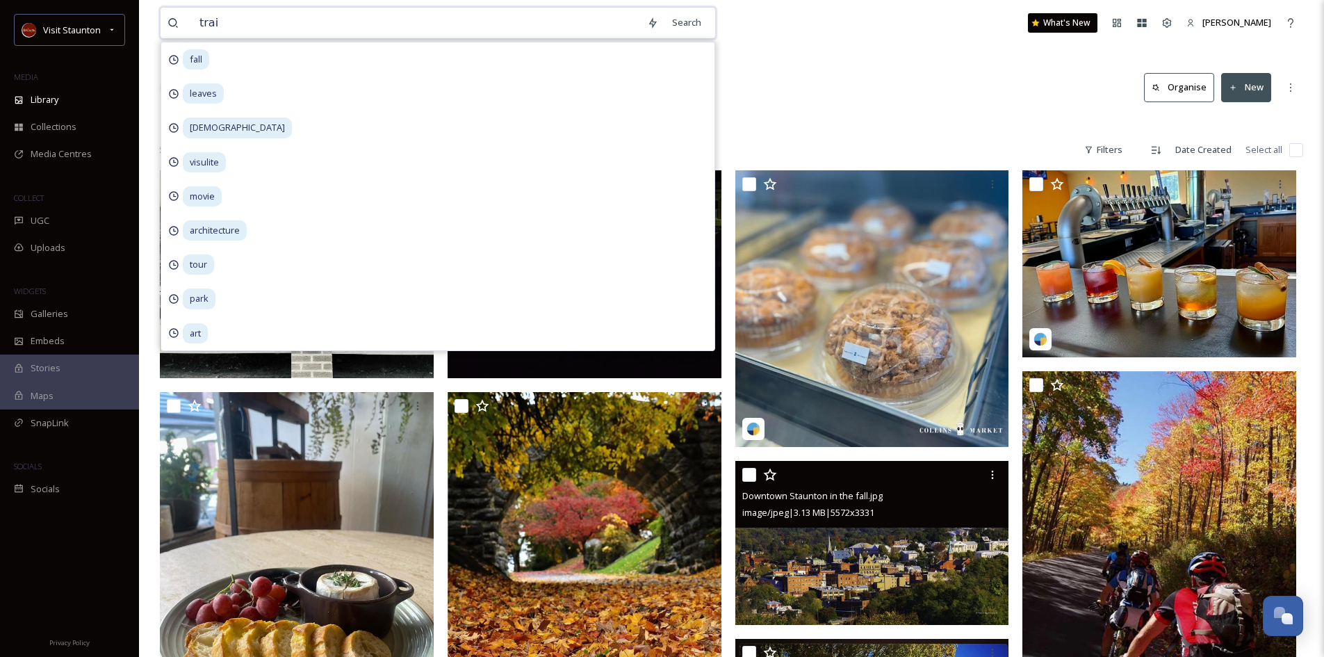
type input "train"
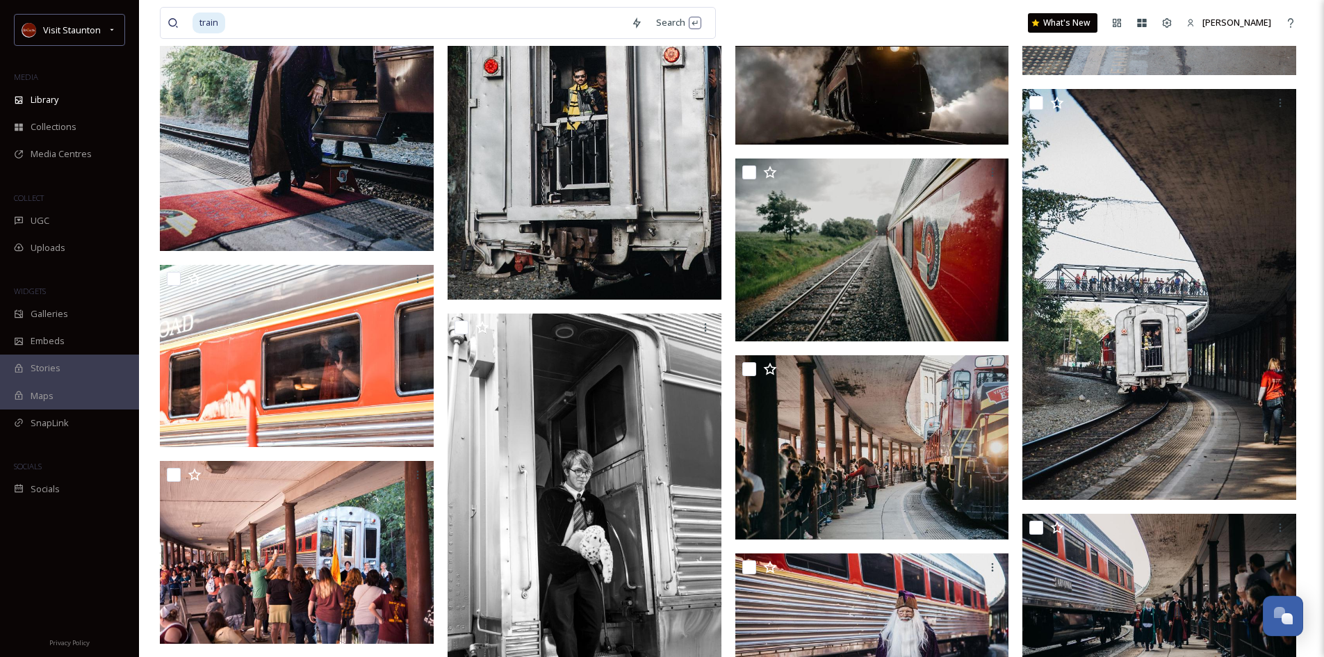
scroll to position [2641, 0]
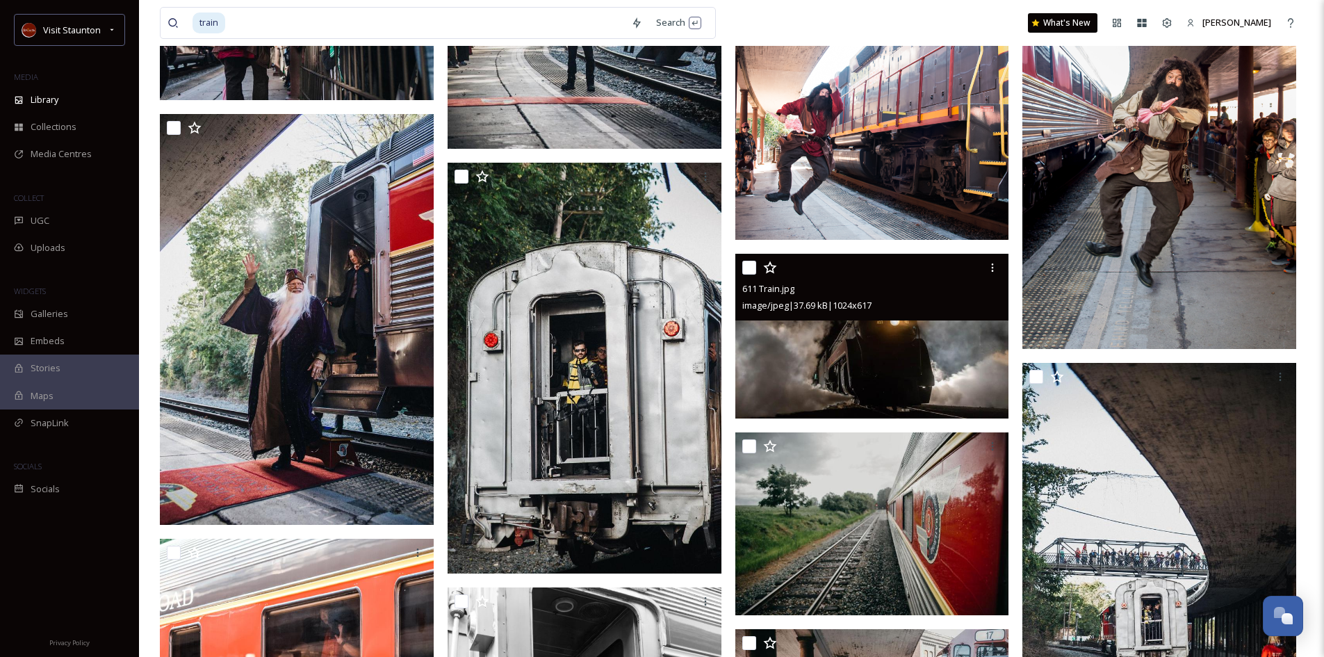
click at [853, 352] on img at bounding box center [872, 336] width 274 height 165
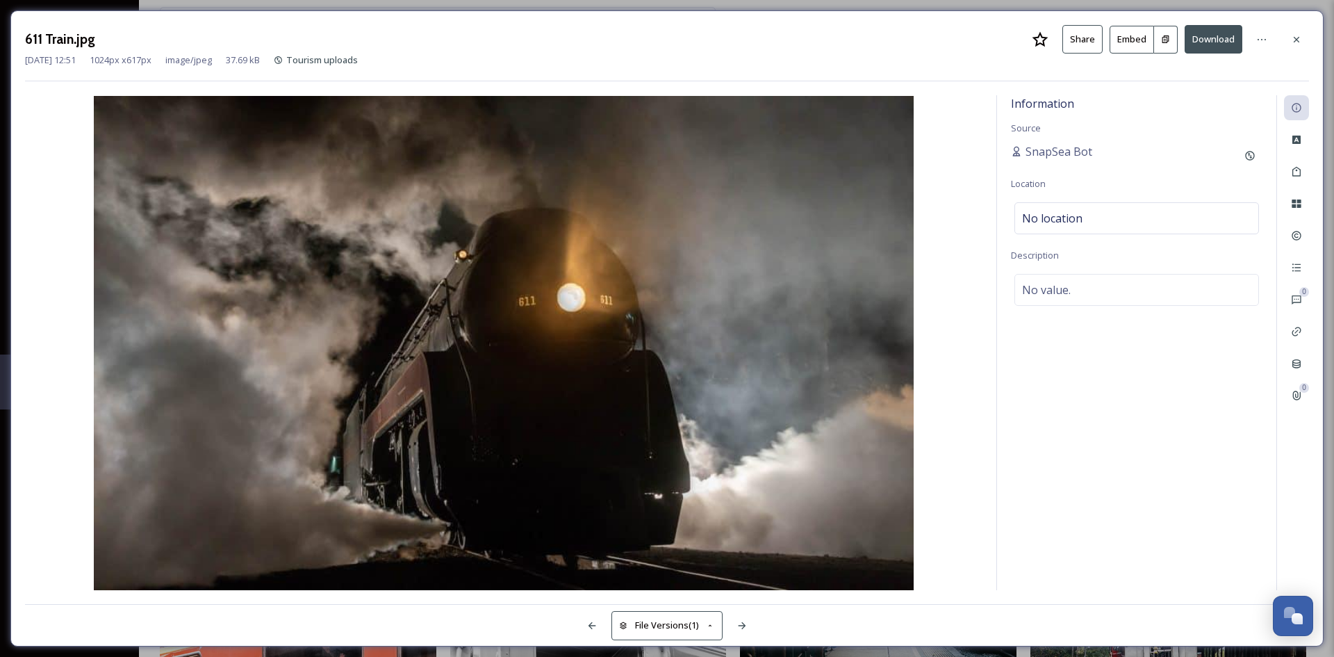
click at [1218, 38] on button "Download" at bounding box center [1214, 39] width 58 height 28
click at [1086, 420] on div "Information Source SnapSea Bot Location No location Description No value." at bounding box center [1136, 342] width 279 height 495
click at [1202, 40] on button "Download" at bounding box center [1214, 39] width 58 height 28
click at [1231, 42] on button "Download" at bounding box center [1214, 39] width 58 height 28
click at [1213, 34] on button "Download" at bounding box center [1214, 39] width 58 height 28
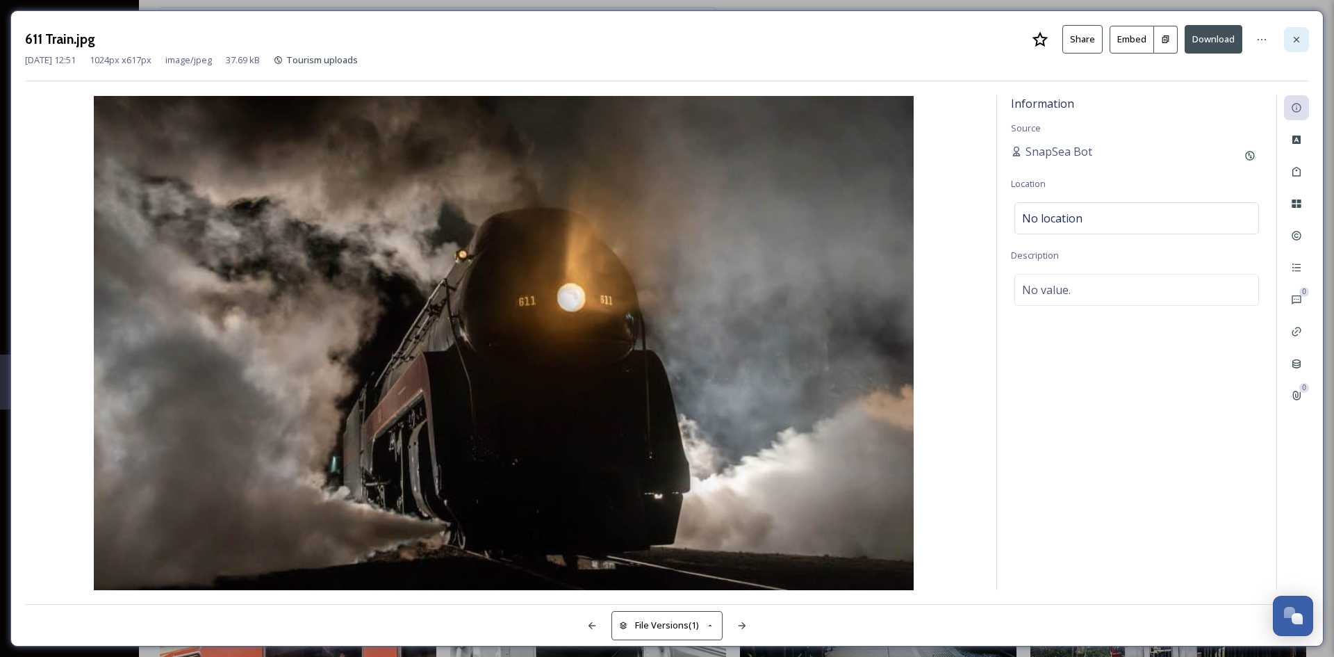
click at [1299, 38] on icon at bounding box center [1296, 39] width 11 height 11
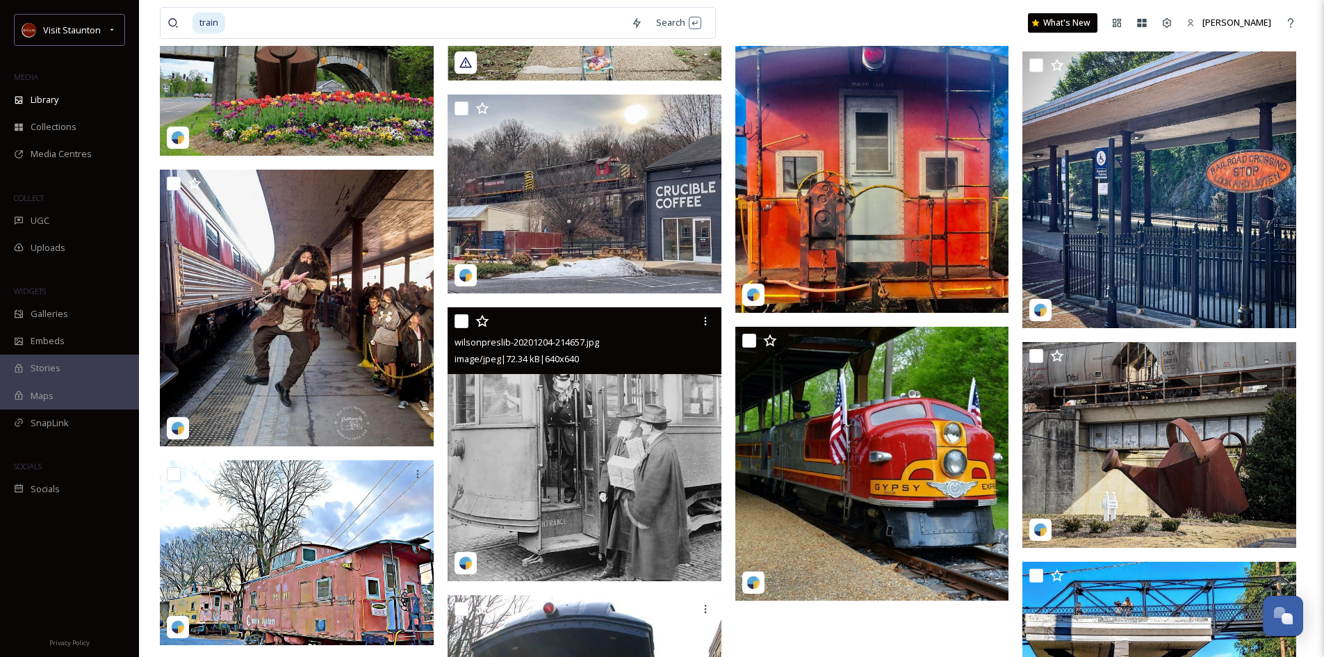
scroll to position [5727, 0]
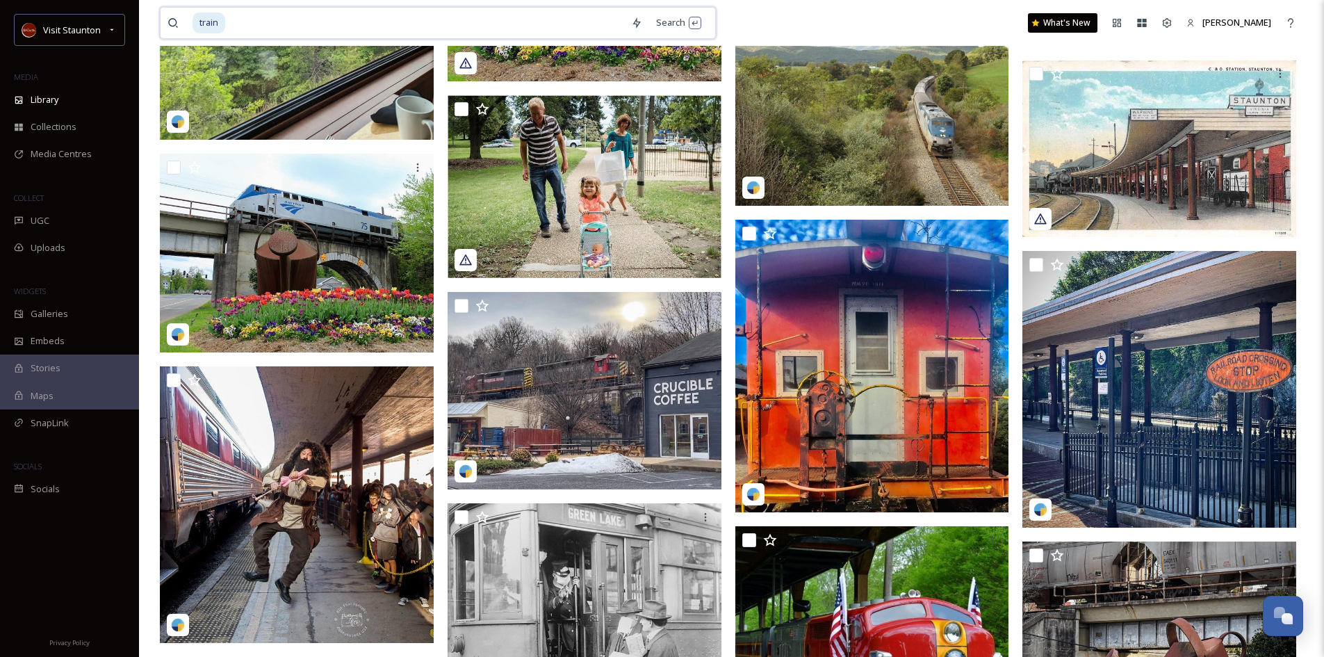
click at [240, 18] on input at bounding box center [426, 23] width 398 height 31
drag, startPoint x: 229, startPoint y: 22, endPoint x: 199, endPoint y: 1, distance: 35.9
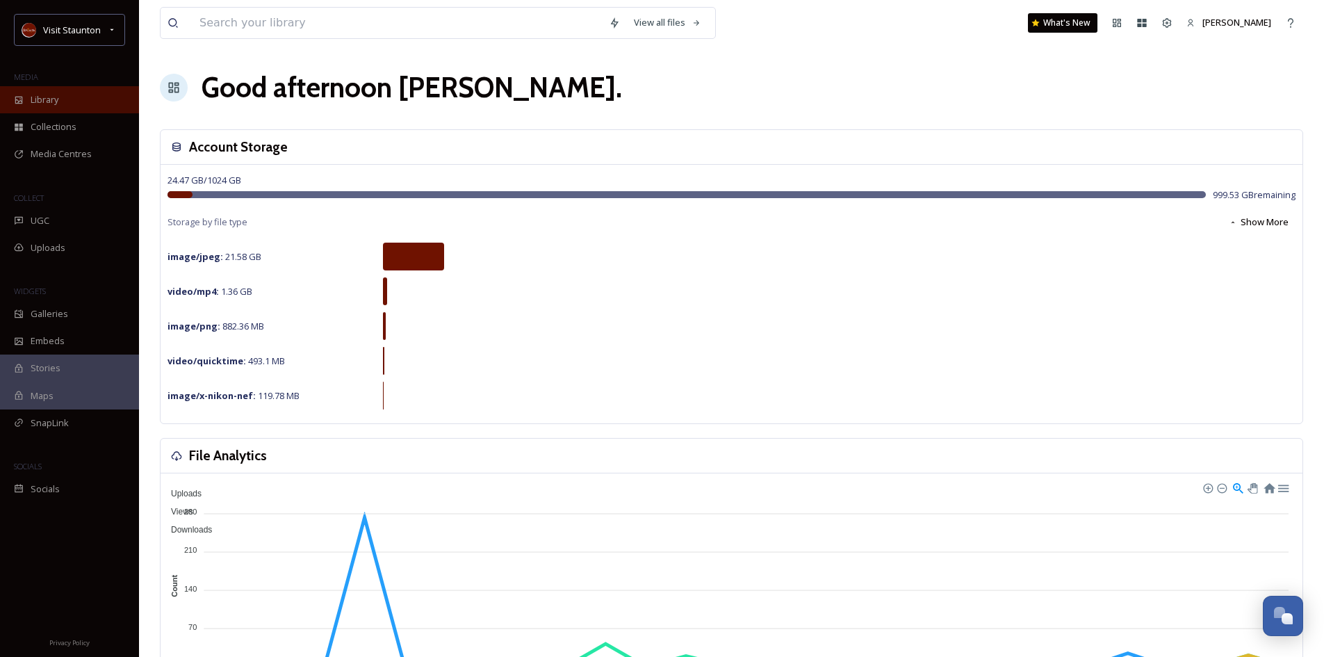
click at [38, 101] on span "Library" at bounding box center [45, 99] width 28 height 13
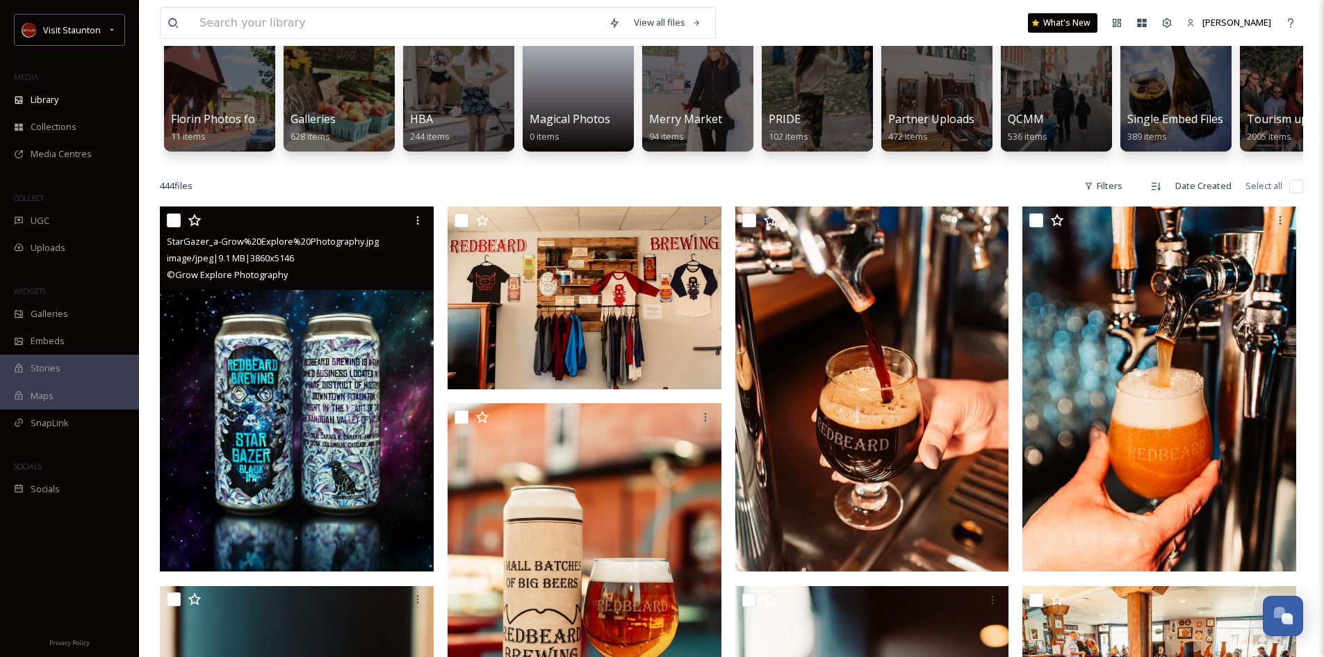
scroll to position [139, 0]
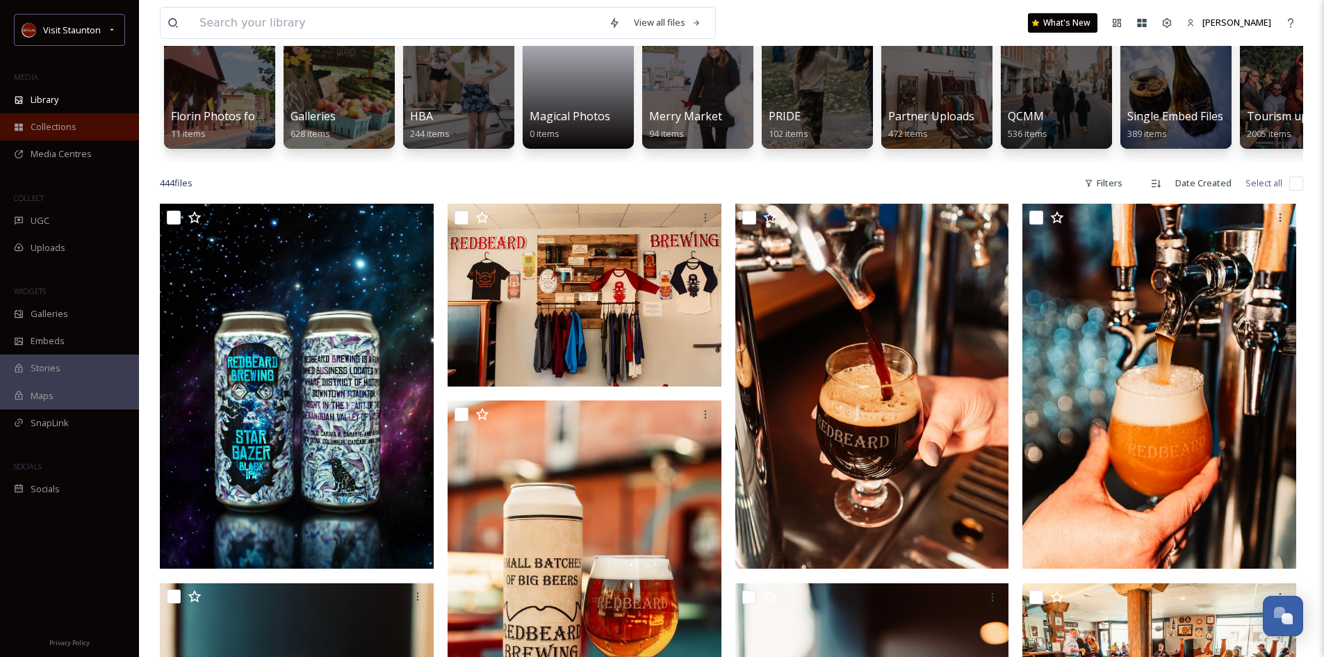
click at [40, 126] on span "Collections" at bounding box center [54, 126] width 46 height 13
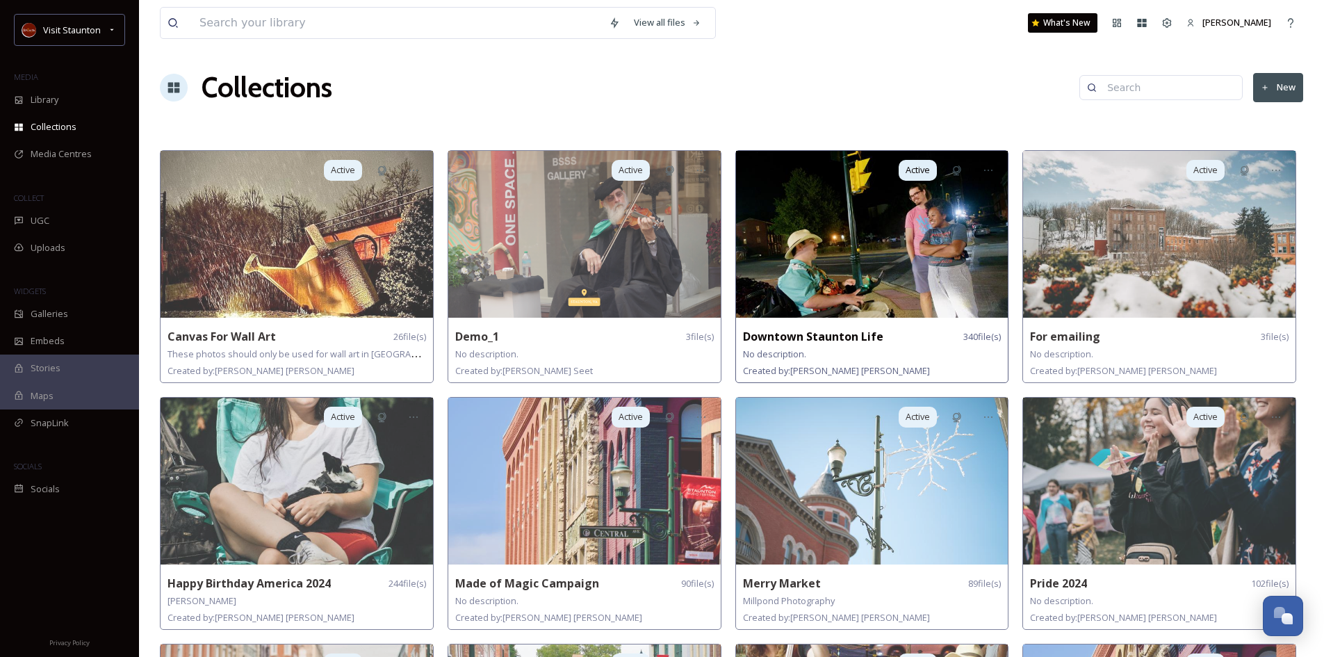
click at [827, 285] on img at bounding box center [872, 234] width 272 height 167
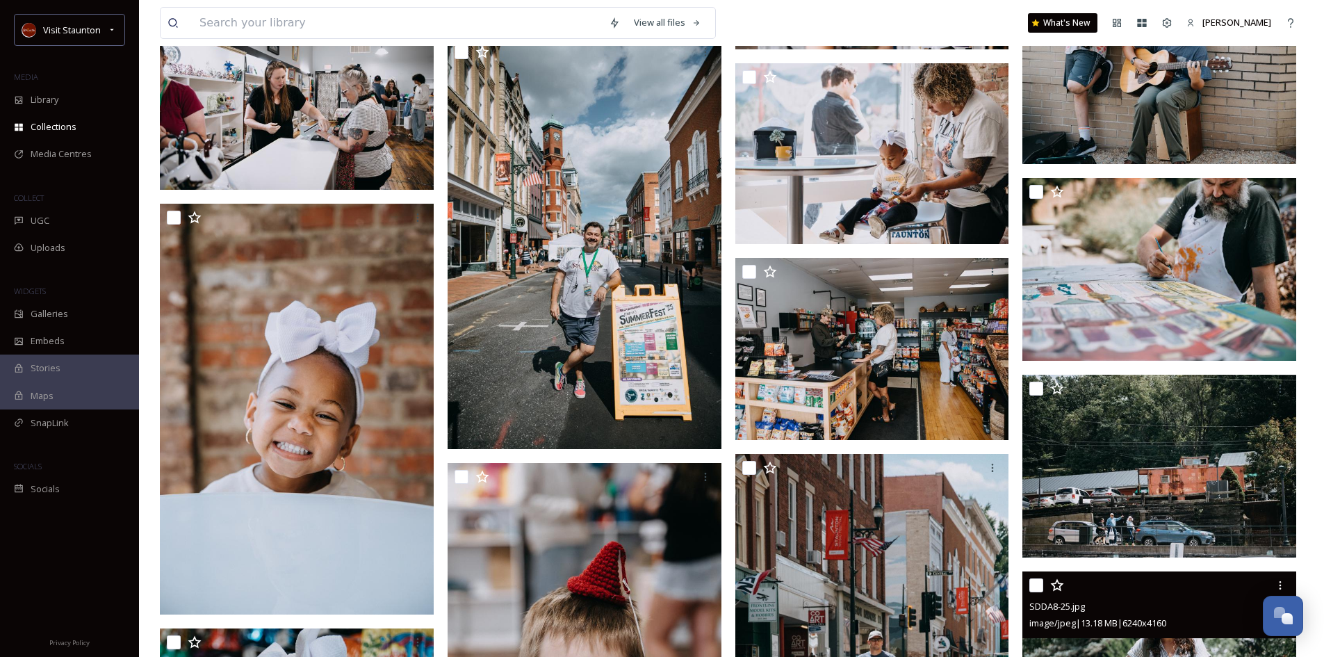
scroll to position [18208, 0]
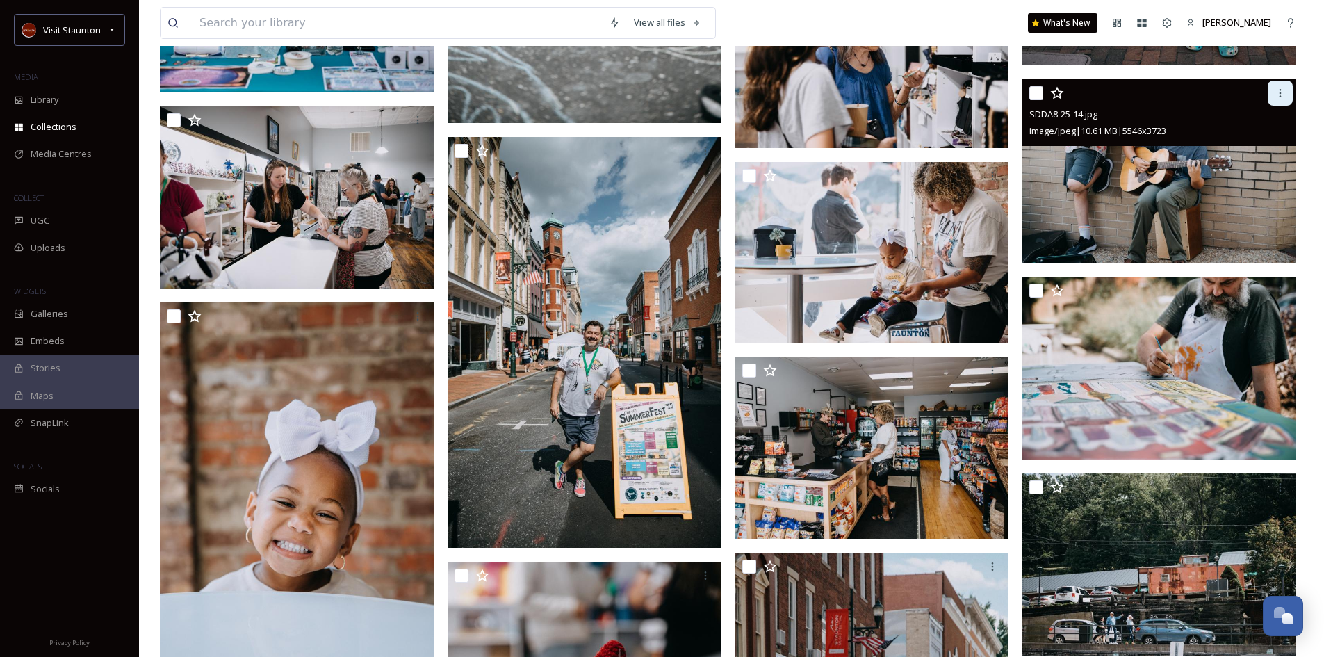
click at [1276, 95] on icon at bounding box center [1280, 93] width 11 height 11
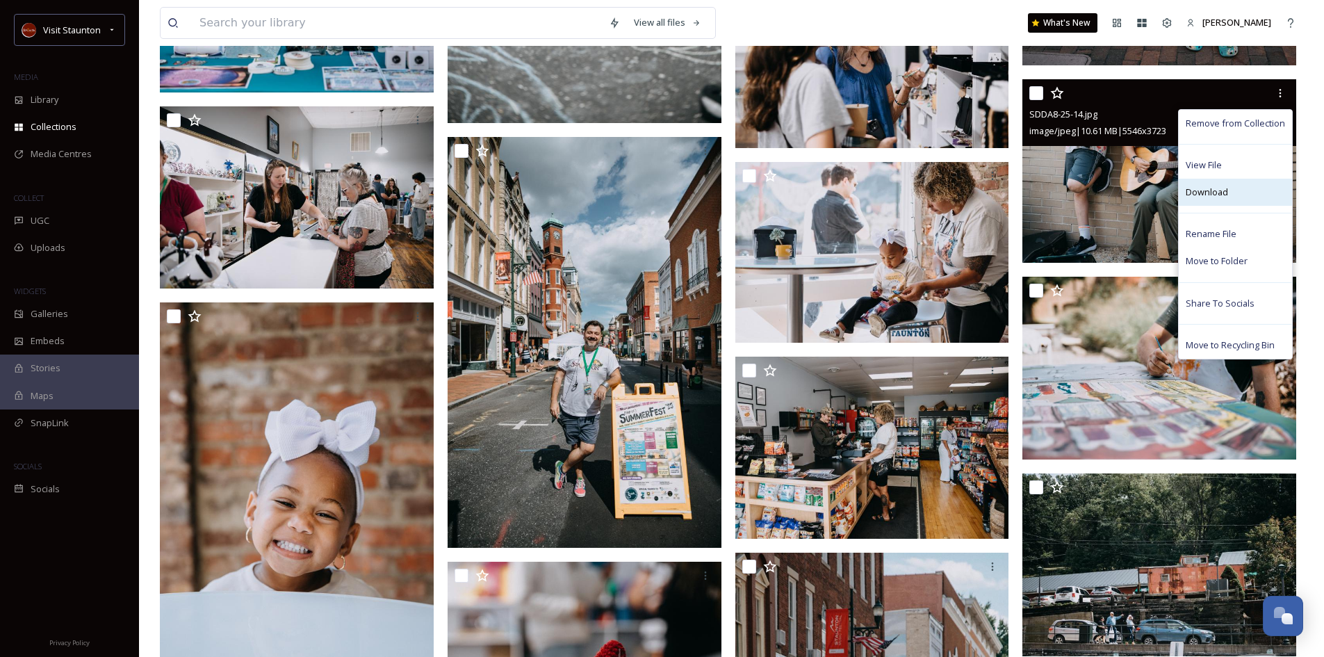
click at [1214, 188] on span "Download" at bounding box center [1207, 192] width 42 height 13
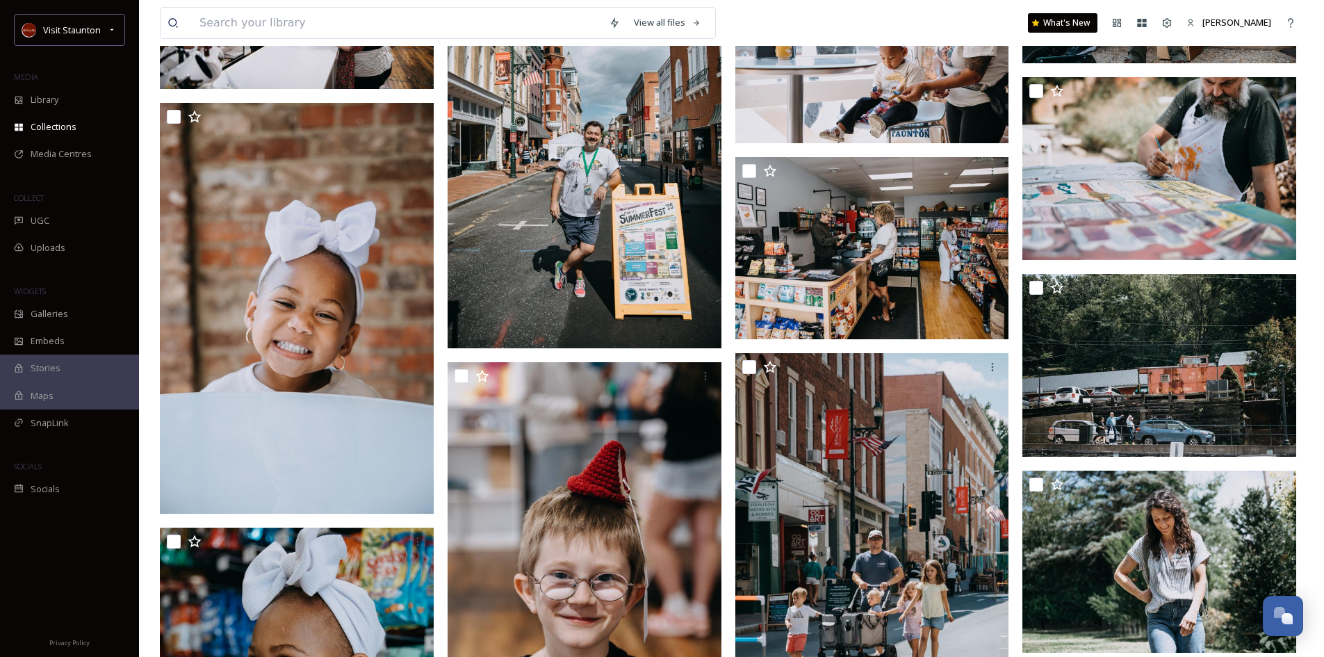
scroll to position [18486, 0]
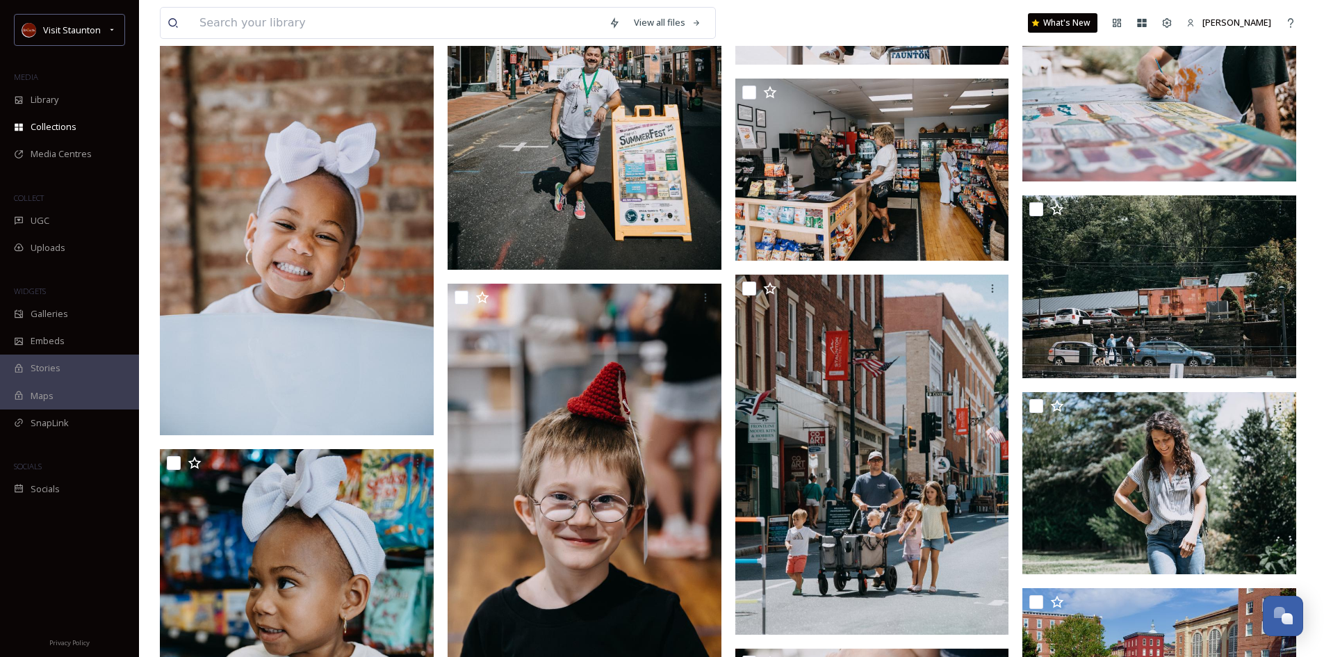
click at [279, 31] on input at bounding box center [397, 23] width 409 height 31
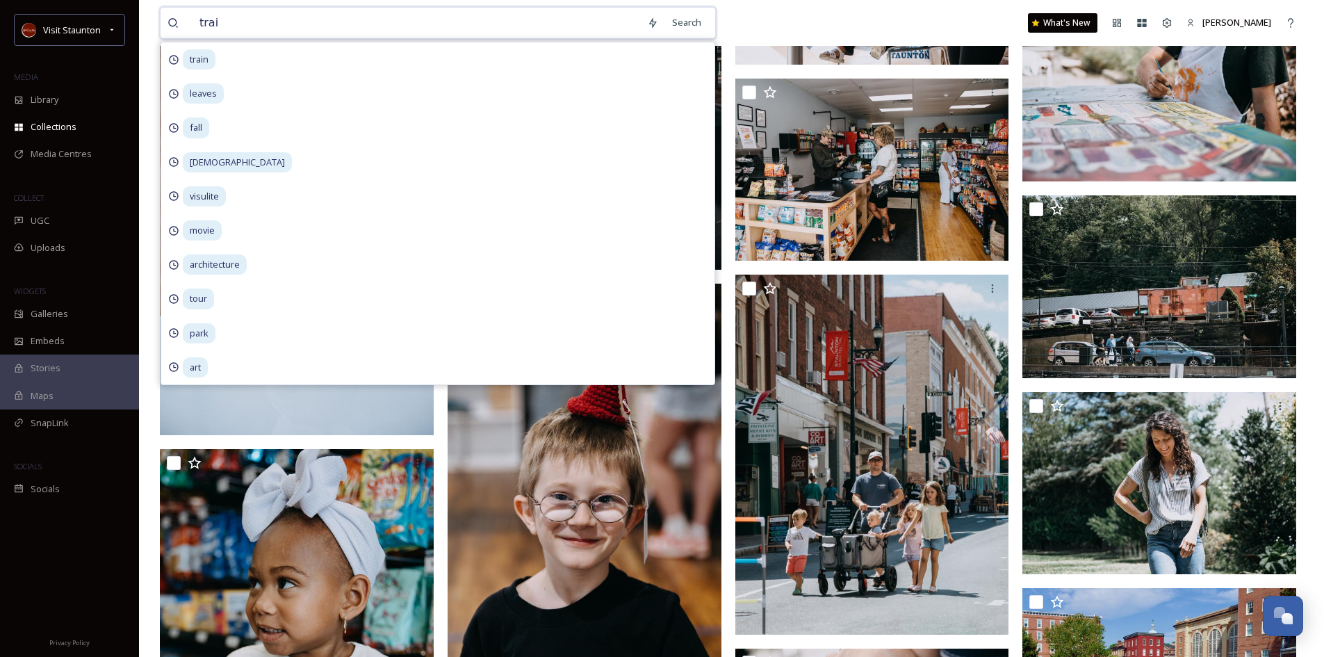
type input "train"
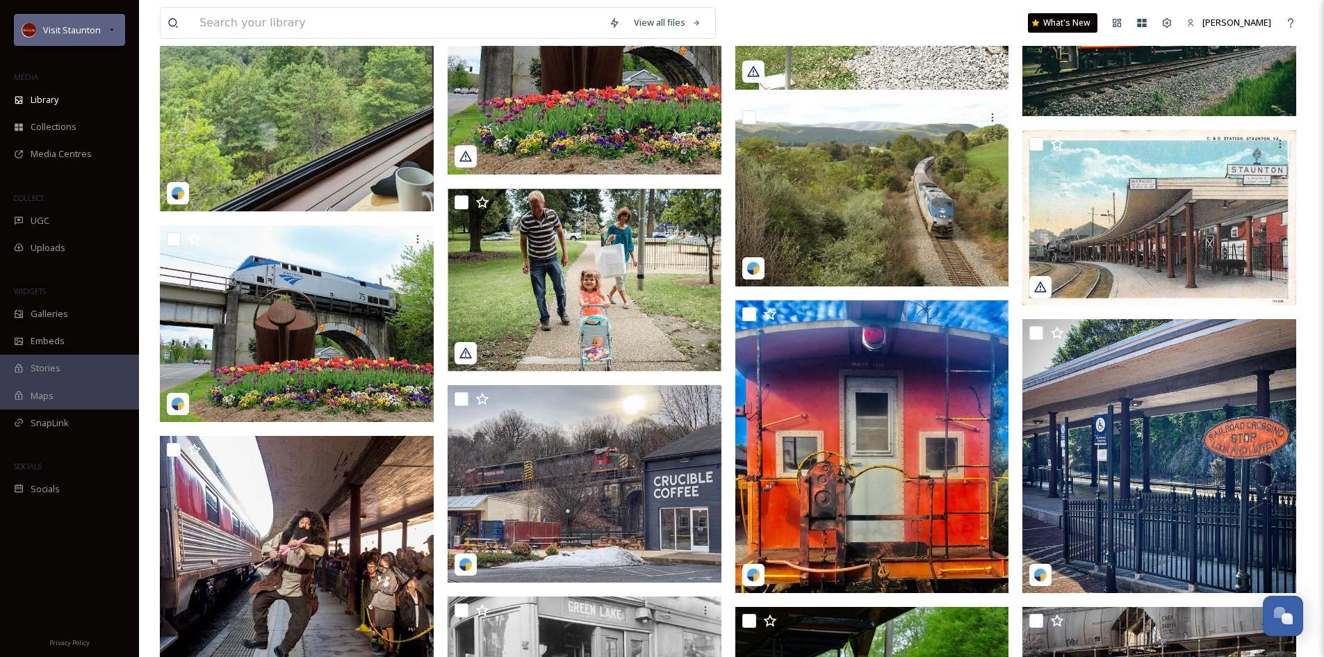
scroll to position [5526, 0]
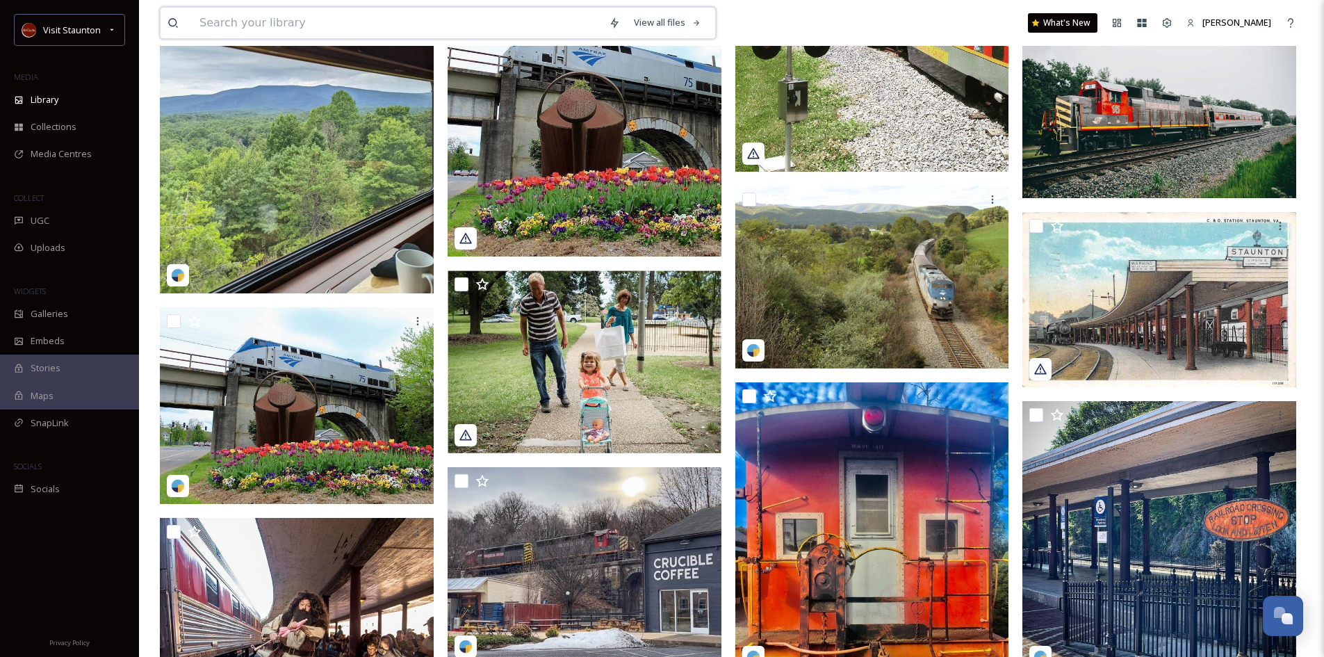
click at [206, 26] on input at bounding box center [397, 23] width 409 height 31
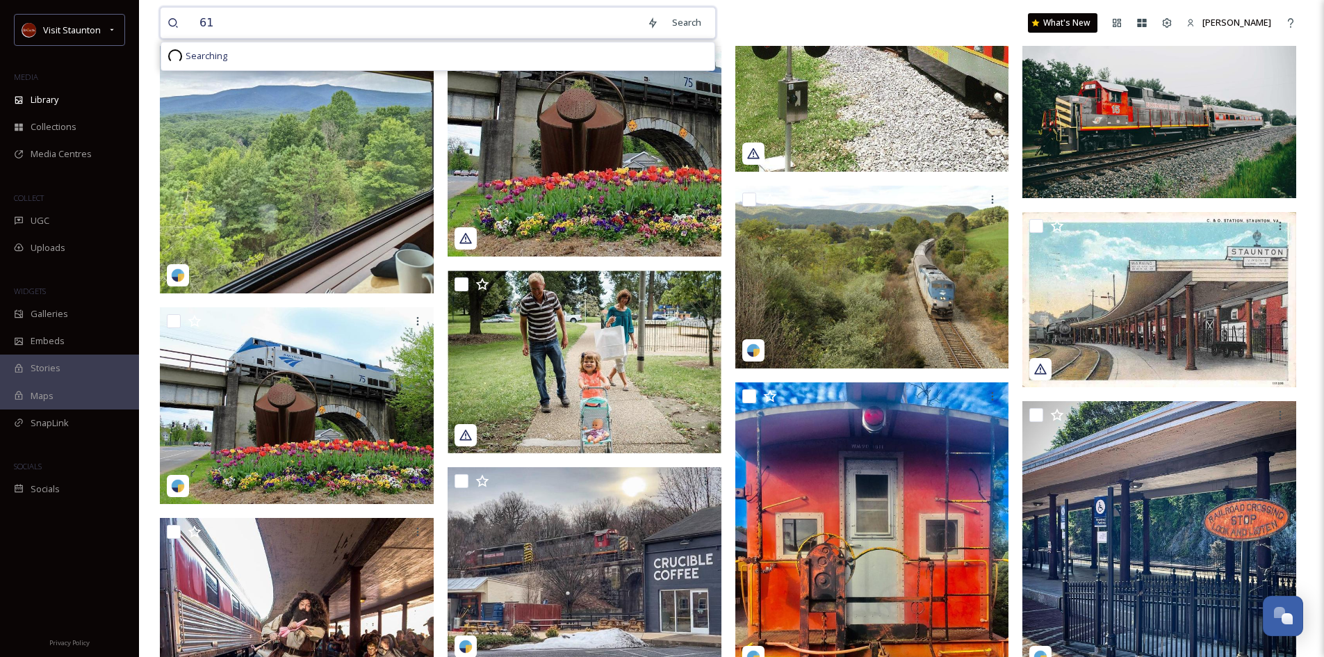
type input "611"
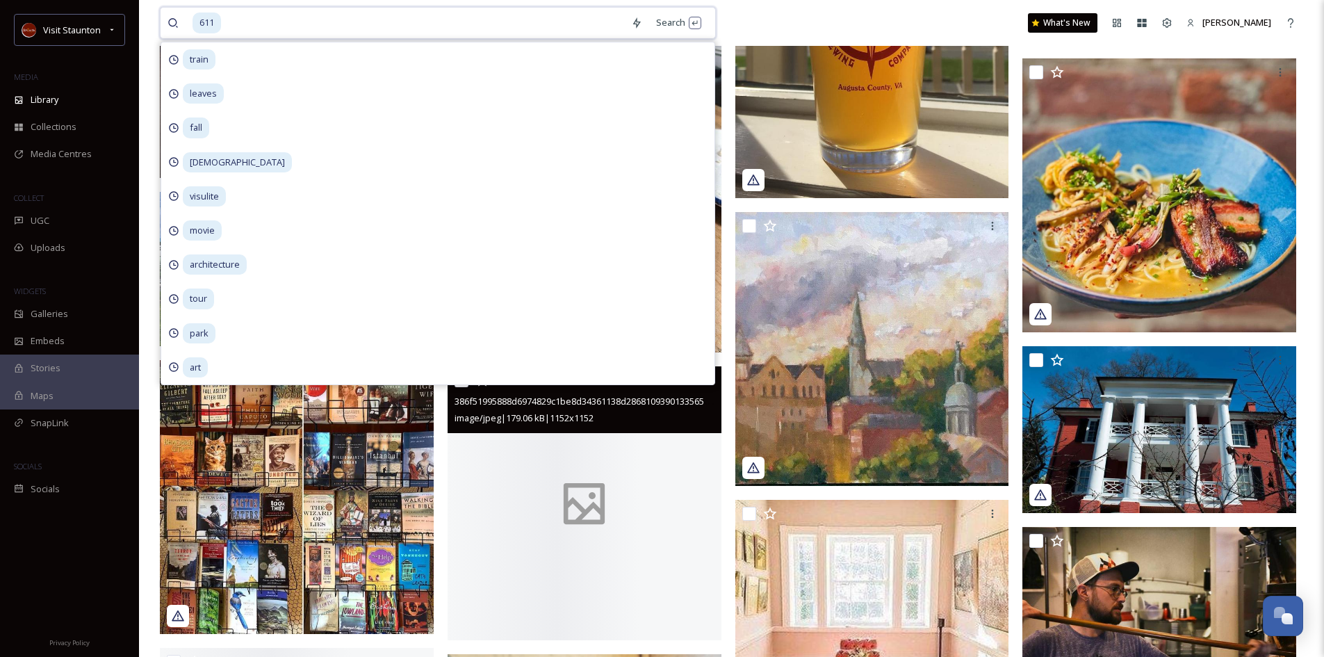
scroll to position [695, 0]
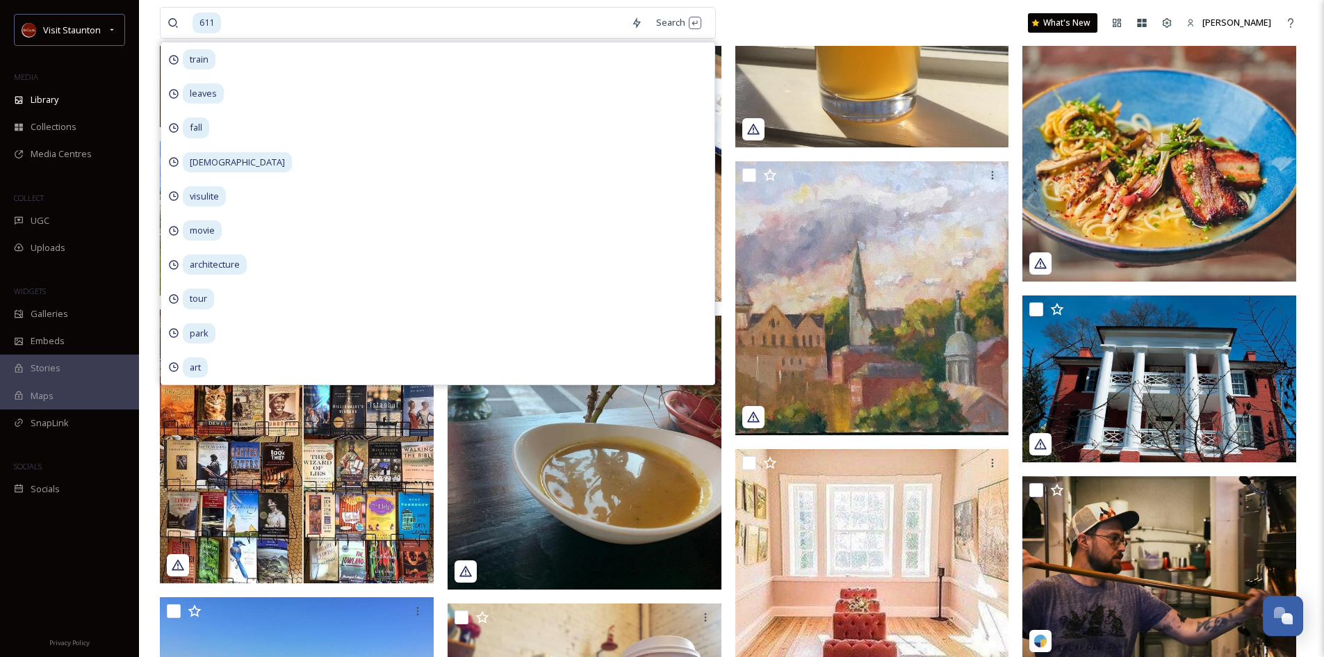
click at [787, 20] on div "611 Search train leaves fall african visulite movie architecture tour park art …" at bounding box center [731, 23] width 1143 height 46
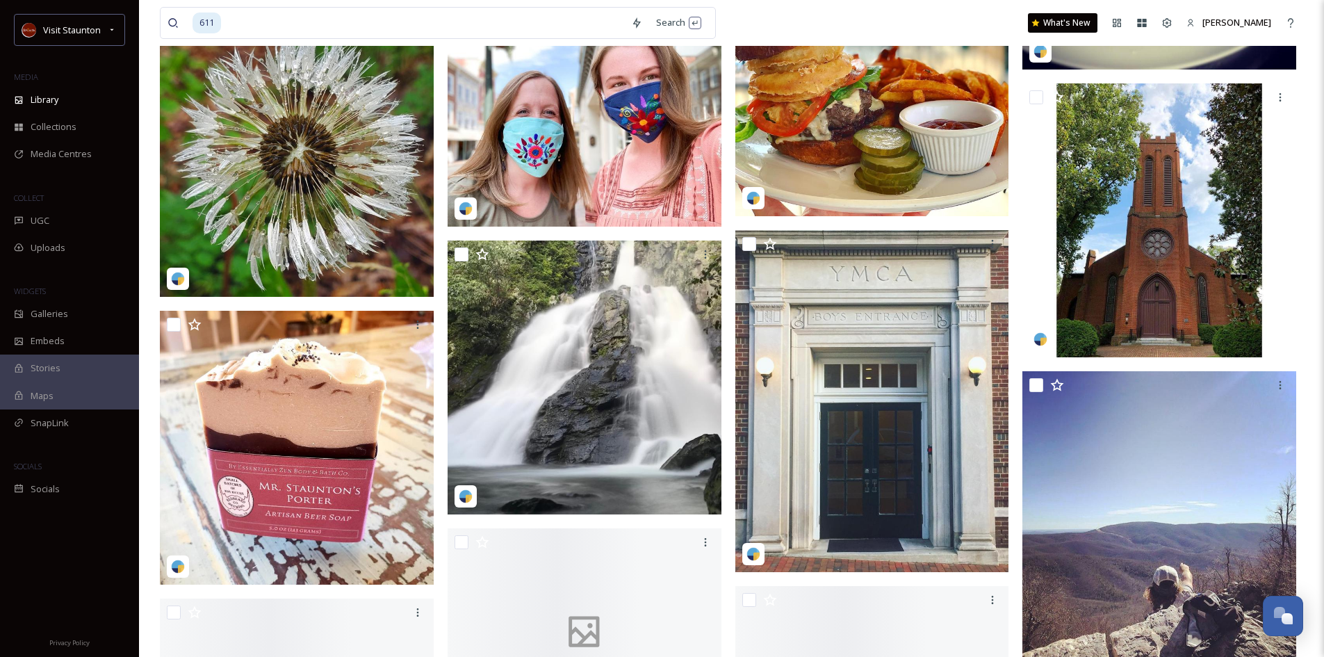
scroll to position [2641, 0]
